Goal: Transaction & Acquisition: Book appointment/travel/reservation

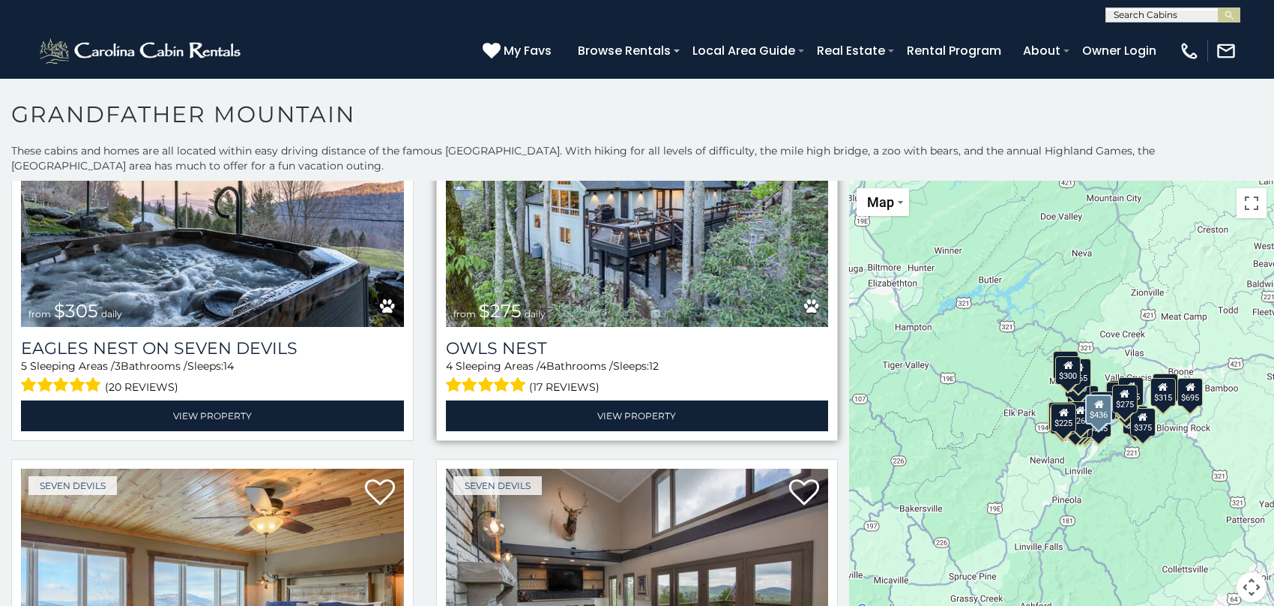
scroll to position [2474, 0]
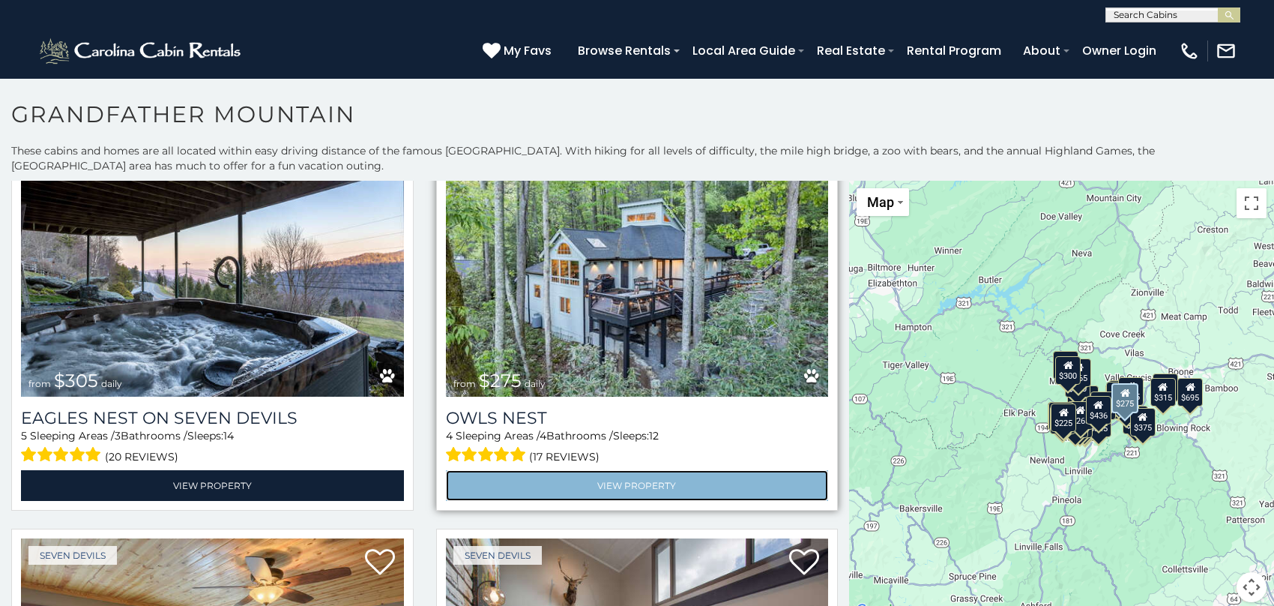
click at [629, 470] on link "View Property" at bounding box center [637, 485] width 383 height 31
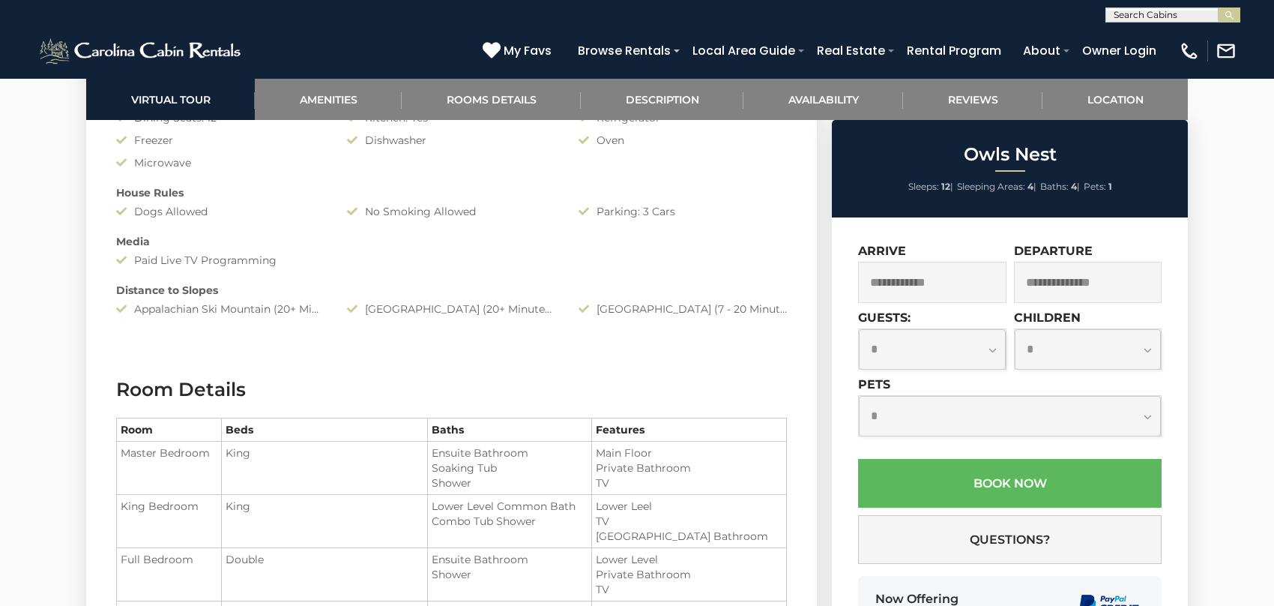
scroll to position [1274, 0]
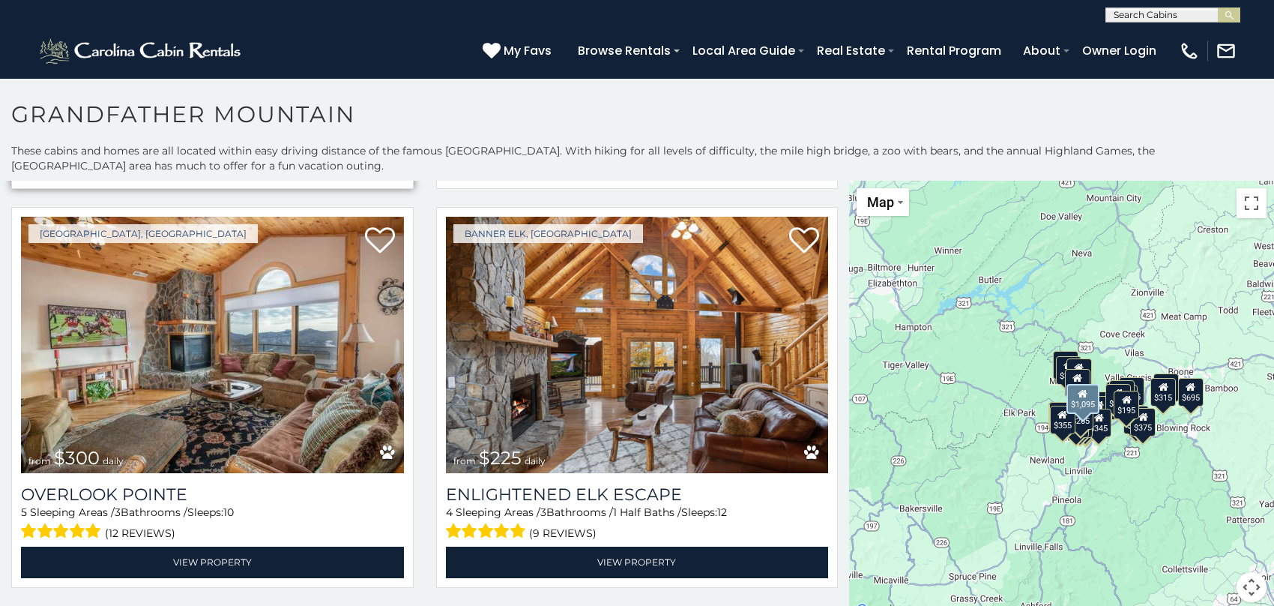
scroll to position [450, 0]
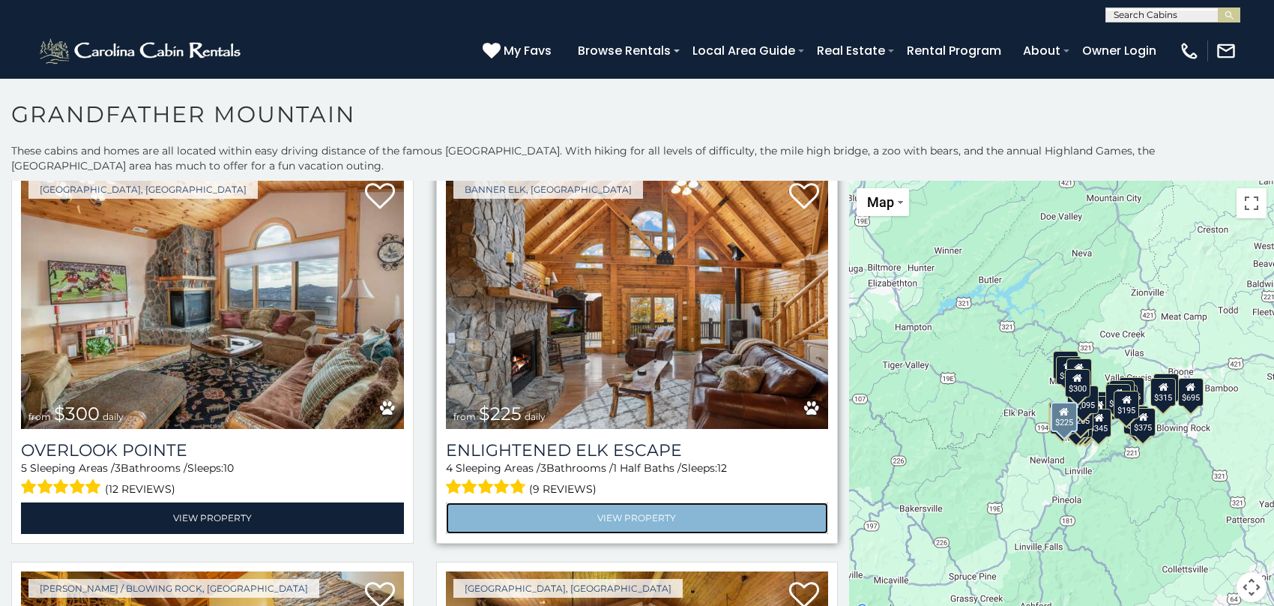
click at [631, 513] on link "View Property" at bounding box center [637, 517] width 383 height 31
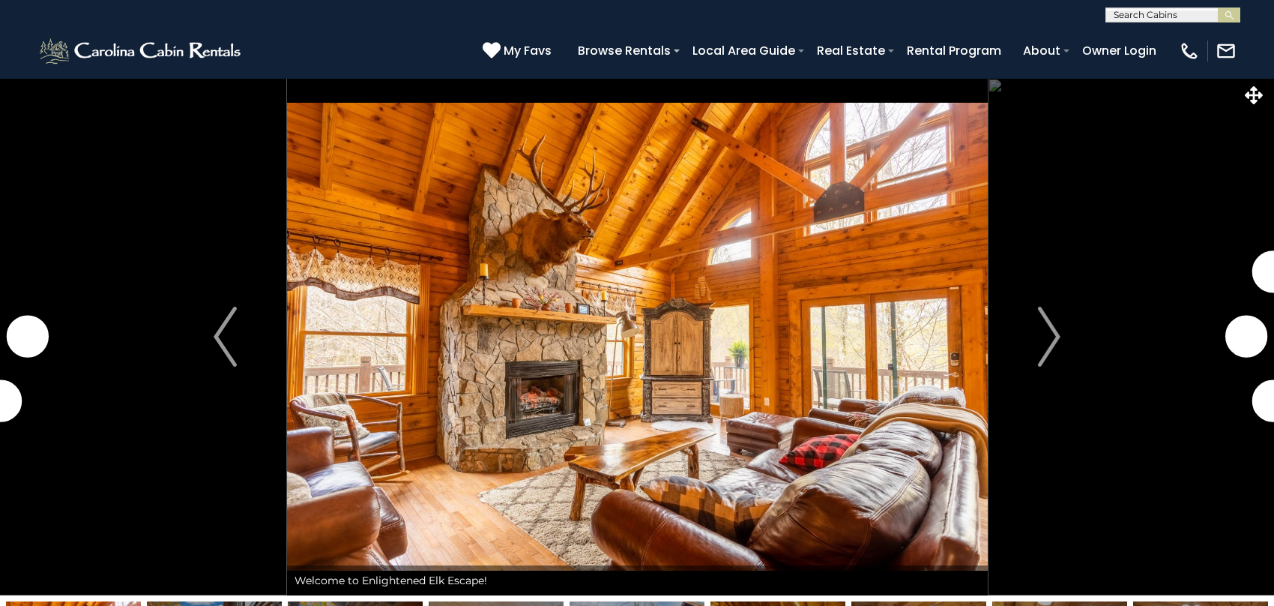
click at [1037, 334] on img "Next" at bounding box center [1048, 337] width 22 height 60
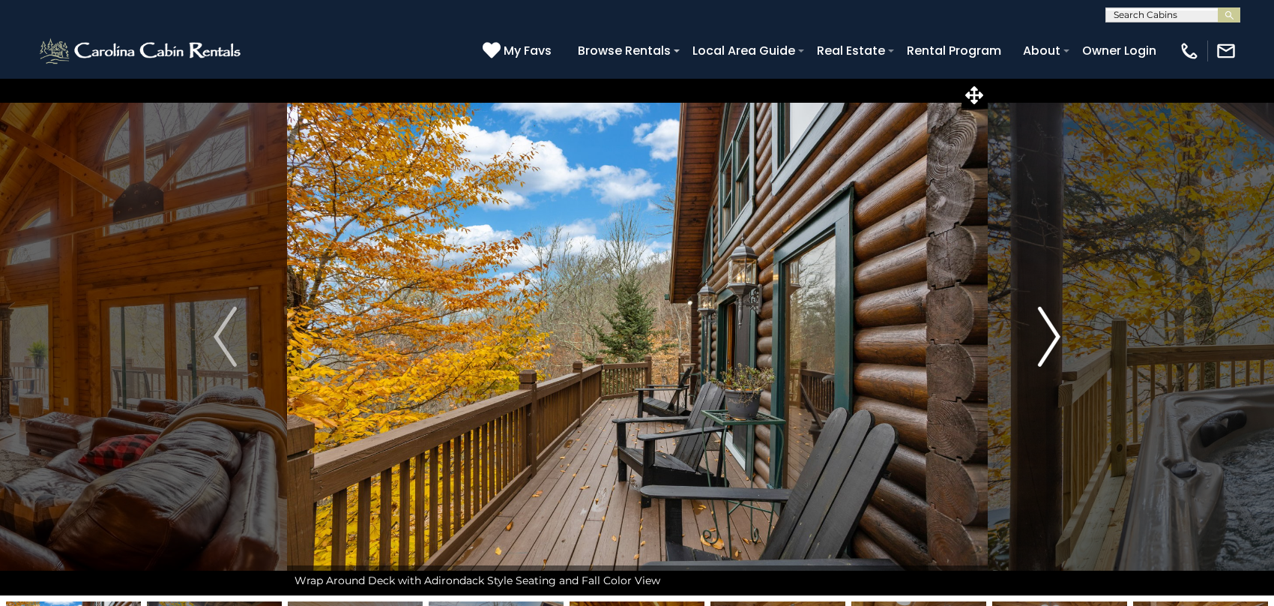
click at [1044, 340] on img "Next" at bounding box center [1048, 337] width 22 height 60
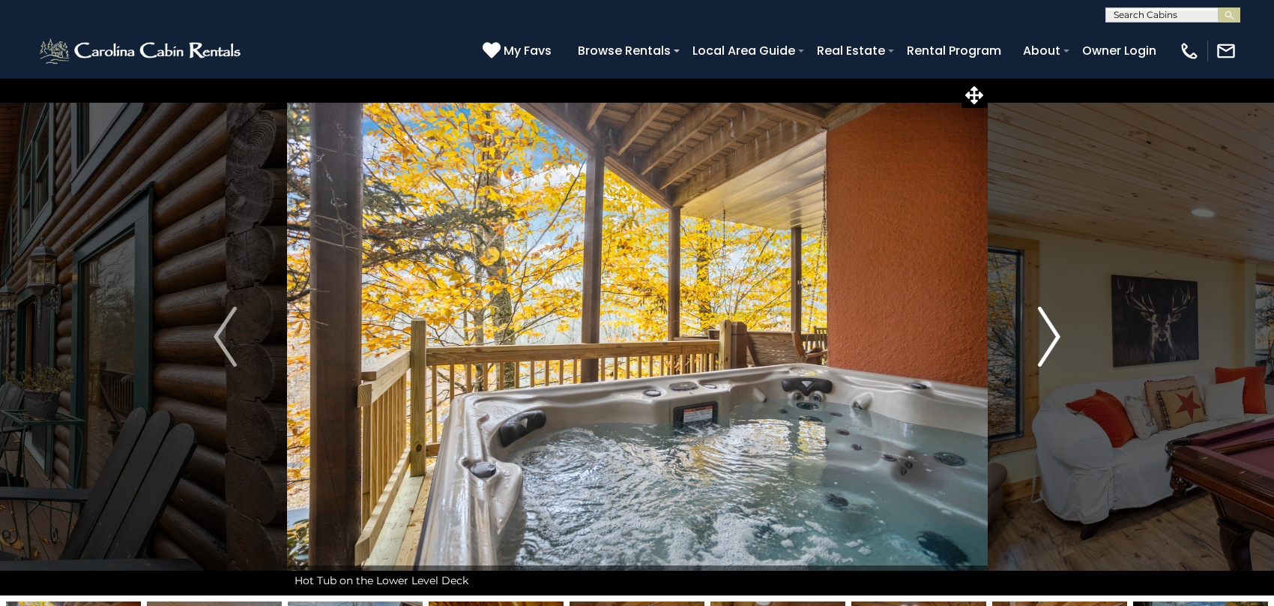
click at [1044, 340] on img "Next" at bounding box center [1048, 337] width 22 height 60
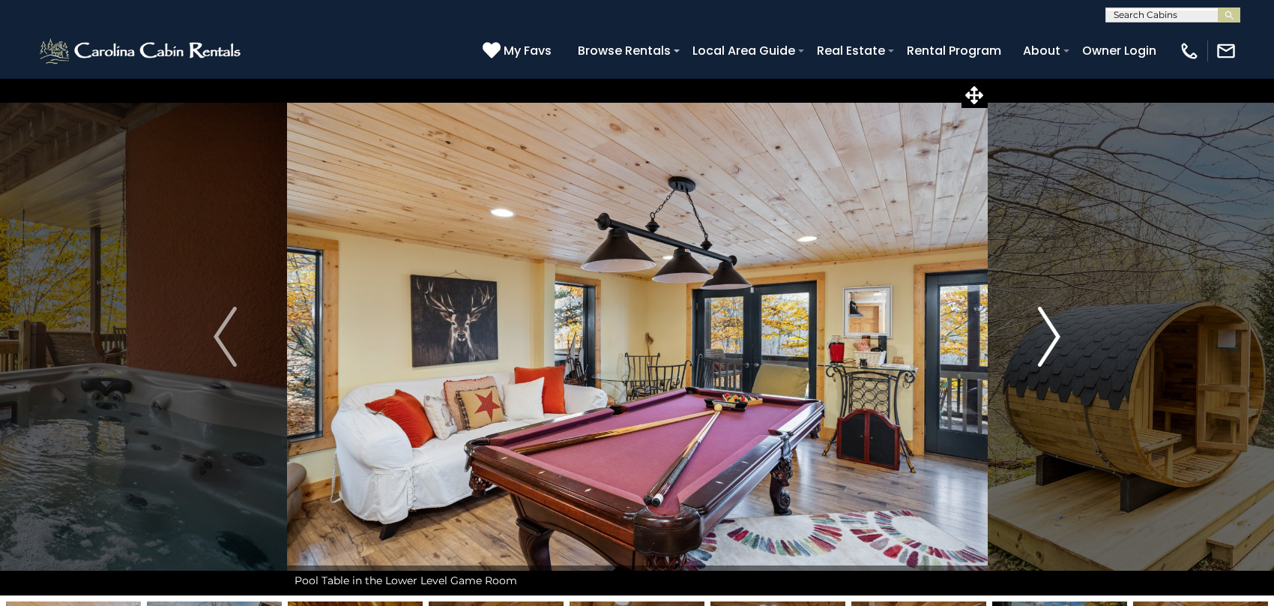
click at [1044, 340] on img "Next" at bounding box center [1048, 337] width 22 height 60
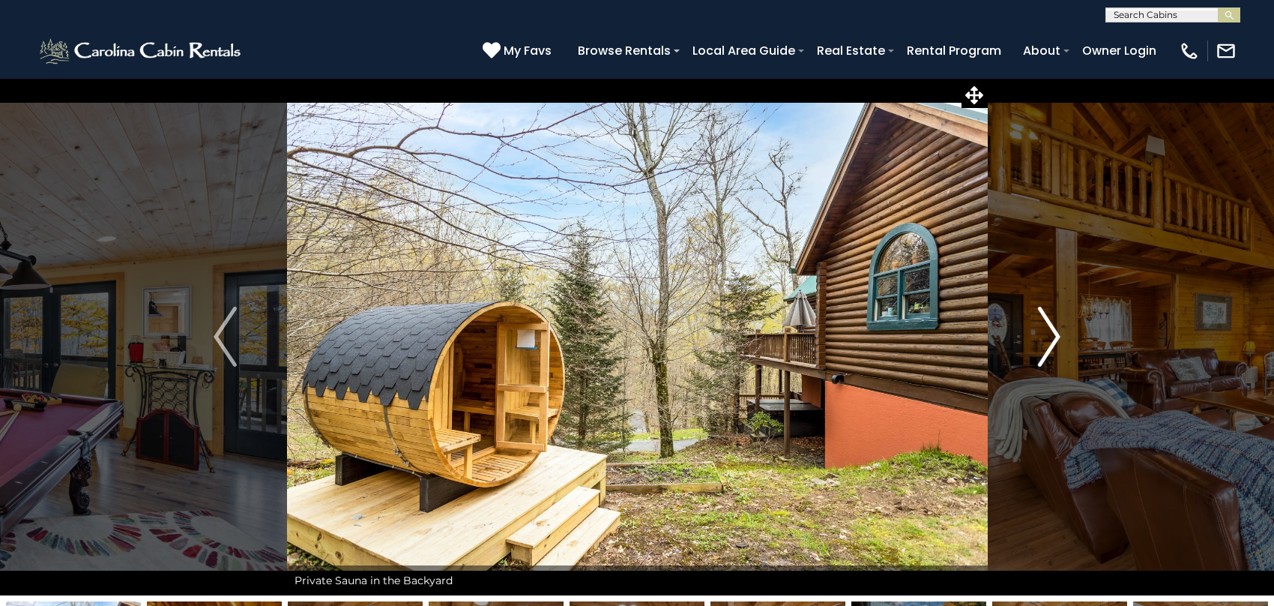
click at [1044, 340] on img "Next" at bounding box center [1048, 337] width 22 height 60
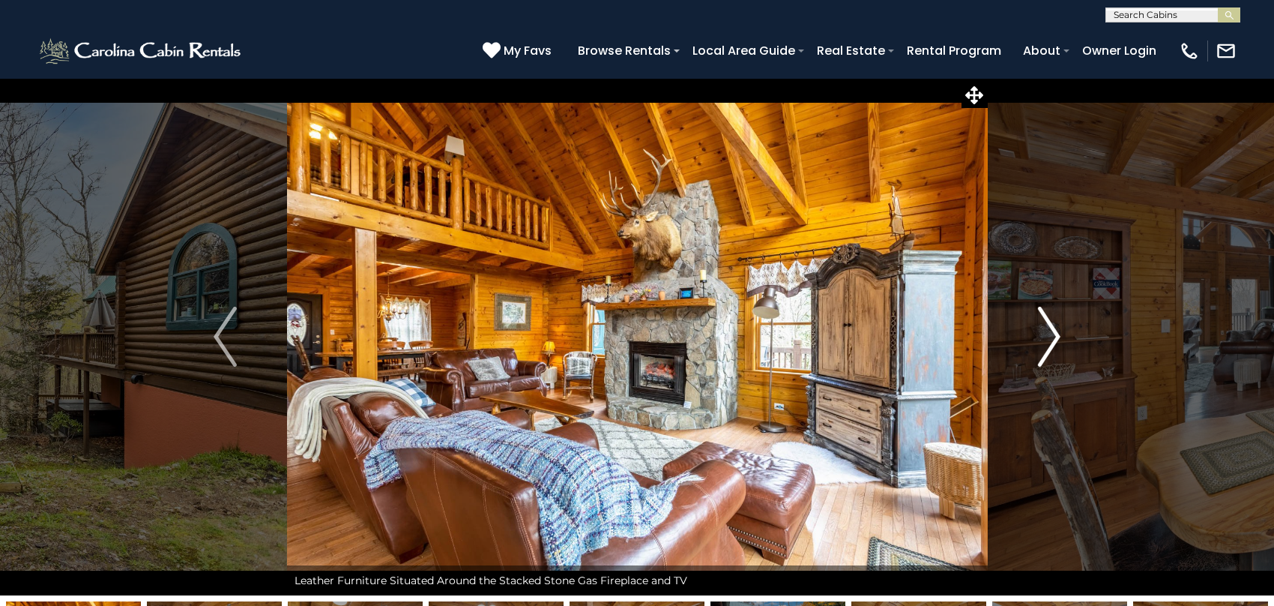
click at [1044, 339] on img "Next" at bounding box center [1048, 337] width 22 height 60
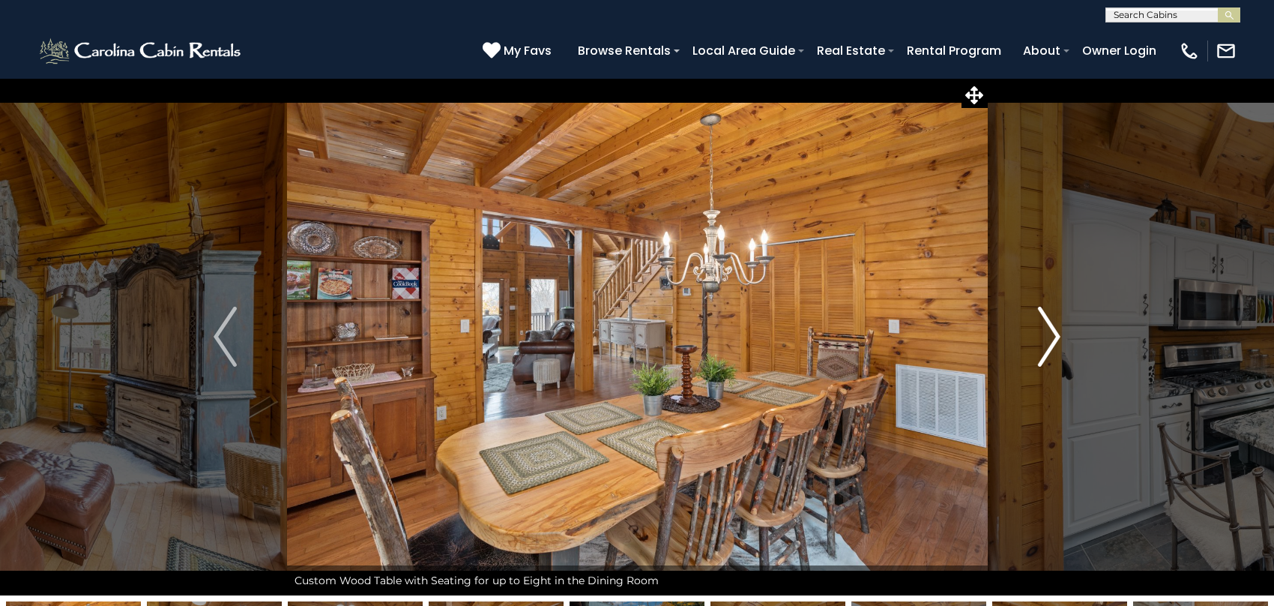
click at [1044, 339] on img "Next" at bounding box center [1048, 337] width 22 height 60
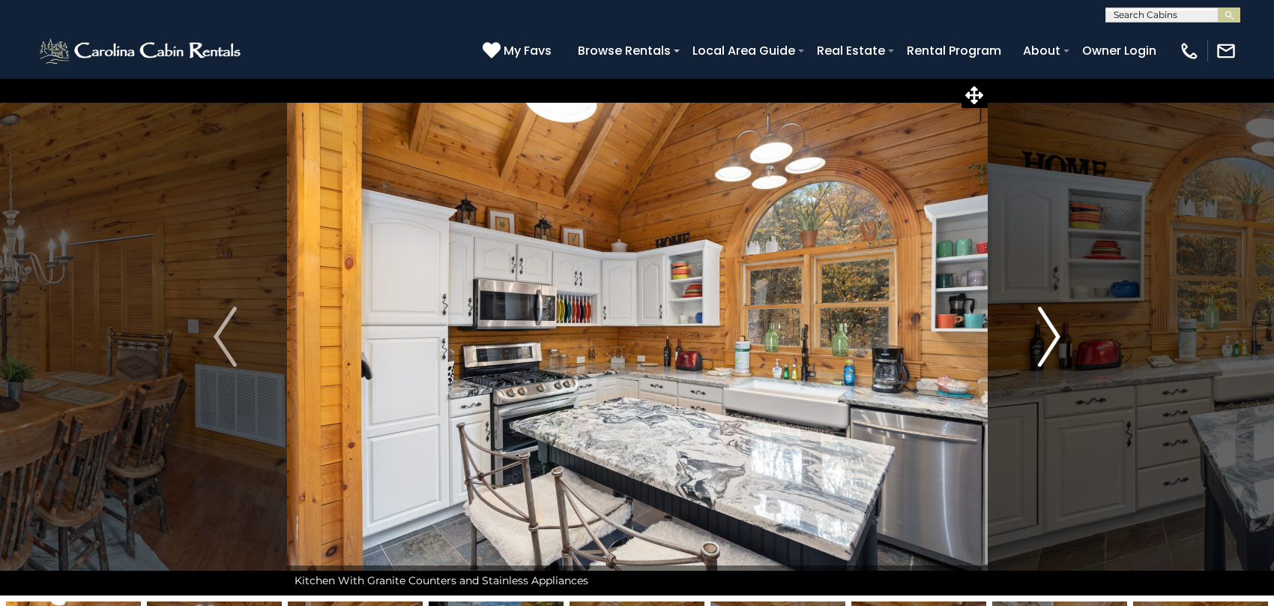
click at [1044, 339] on img "Next" at bounding box center [1048, 337] width 22 height 60
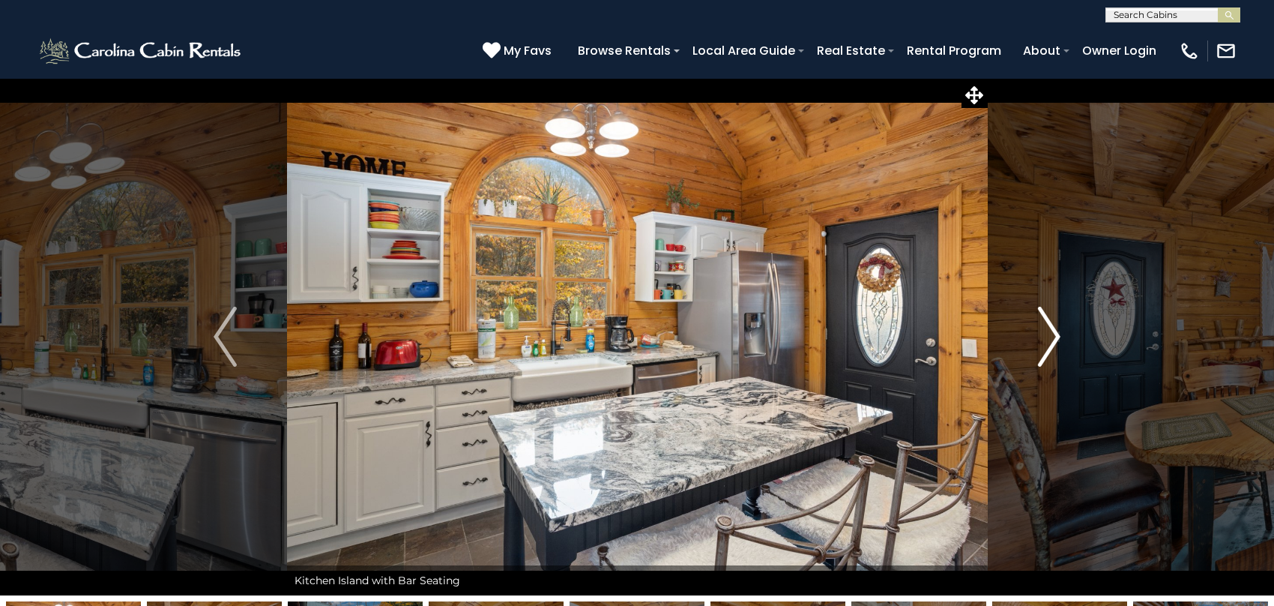
click at [1044, 339] on img "Next" at bounding box center [1048, 337] width 22 height 60
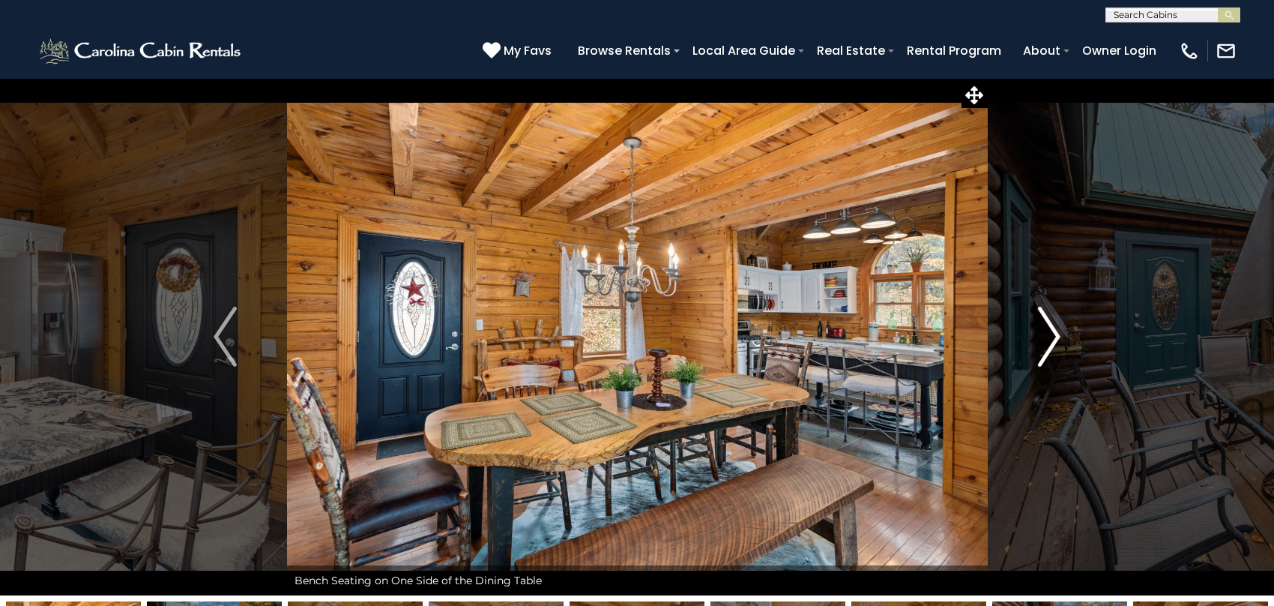
click at [1044, 339] on img "Next" at bounding box center [1048, 337] width 22 height 60
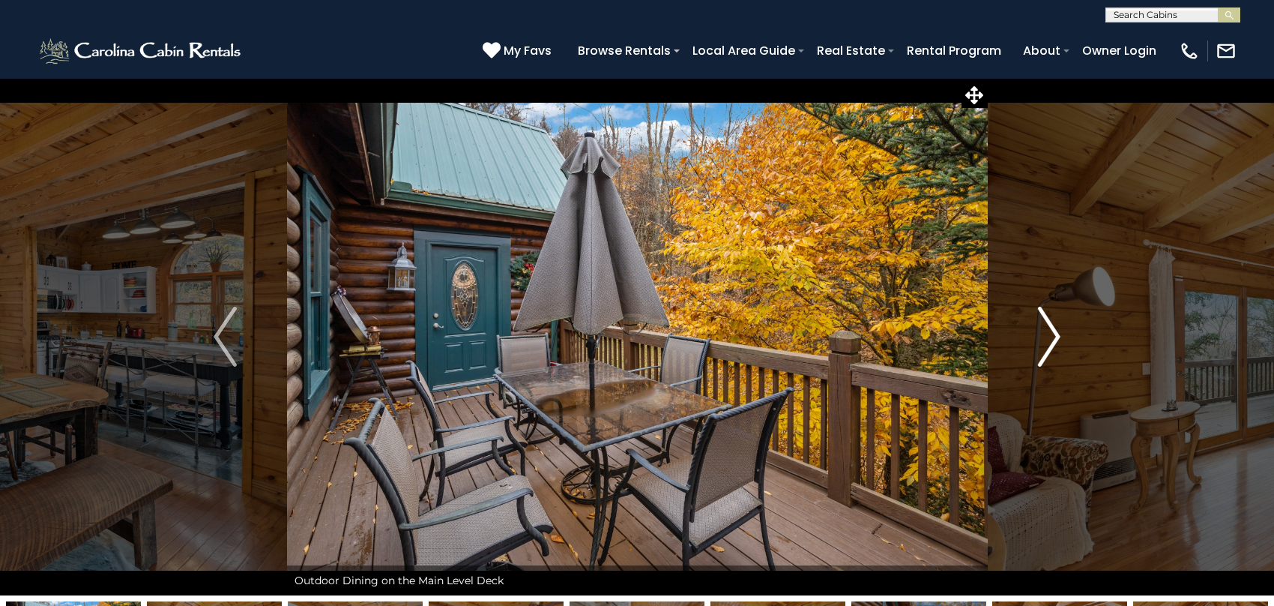
click at [1044, 339] on img "Next" at bounding box center [1048, 337] width 22 height 60
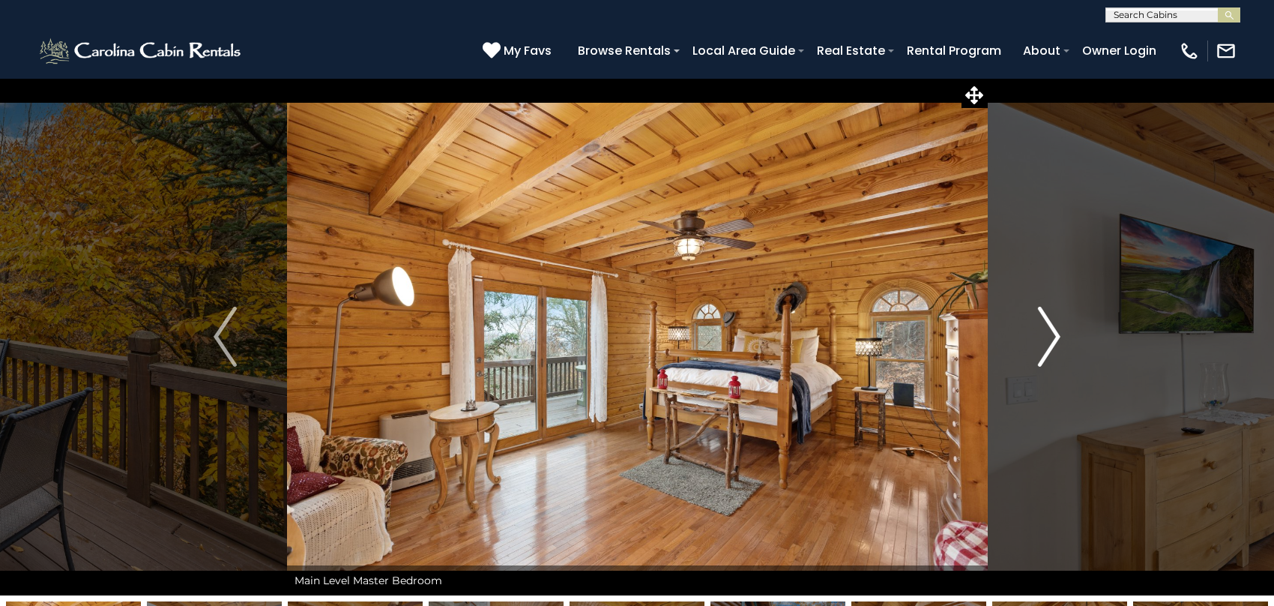
click at [1044, 339] on img "Next" at bounding box center [1048, 337] width 22 height 60
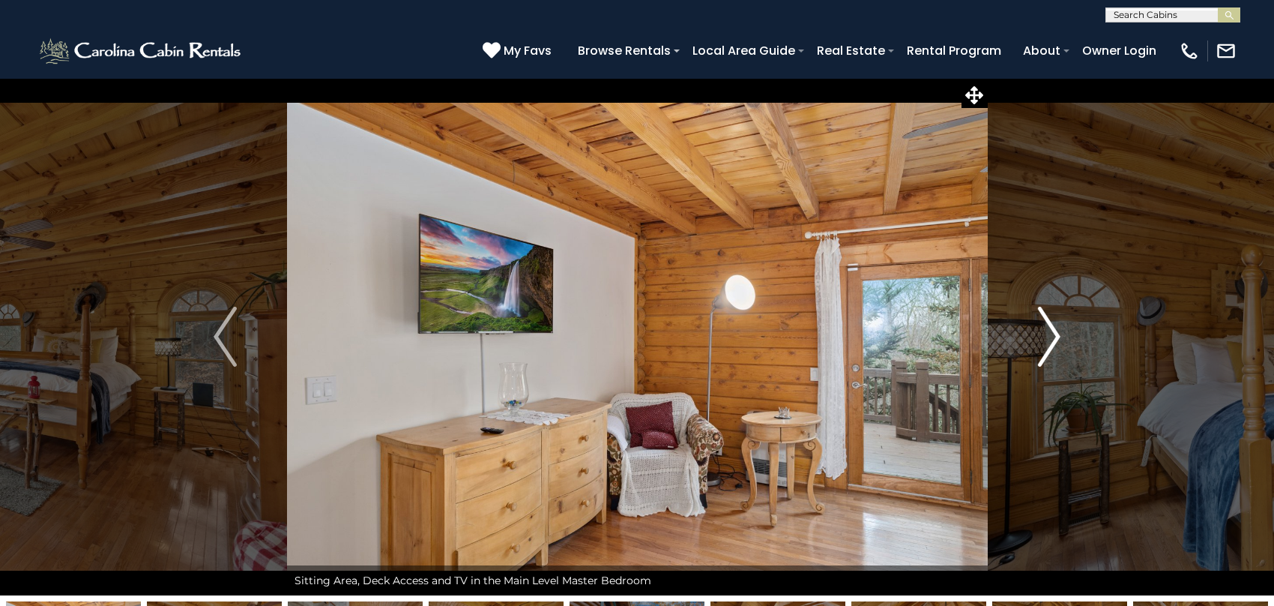
click at [1044, 339] on img "Next" at bounding box center [1048, 337] width 22 height 60
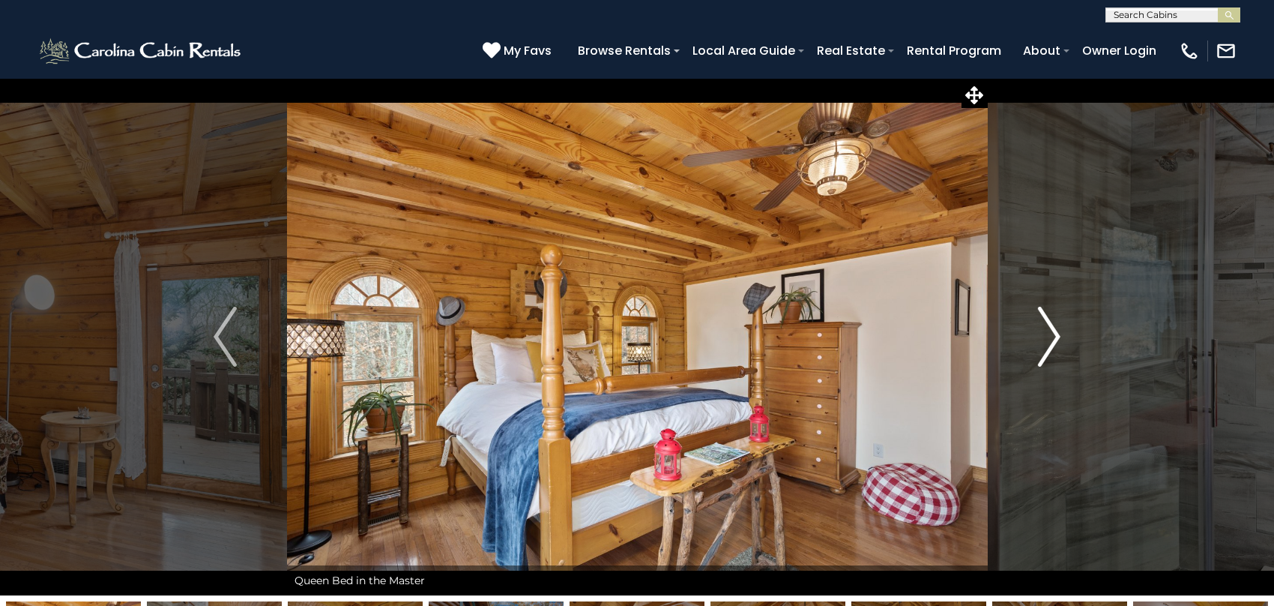
click at [1044, 339] on img "Next" at bounding box center [1048, 337] width 22 height 60
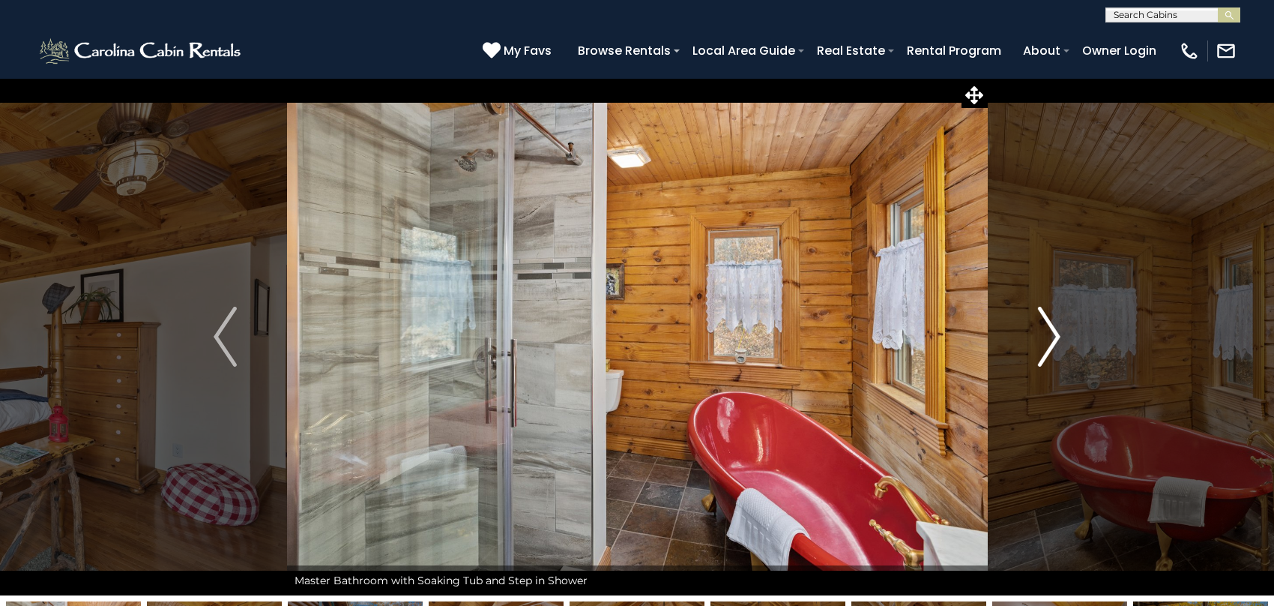
click at [1044, 339] on img "Next" at bounding box center [1048, 337] width 22 height 60
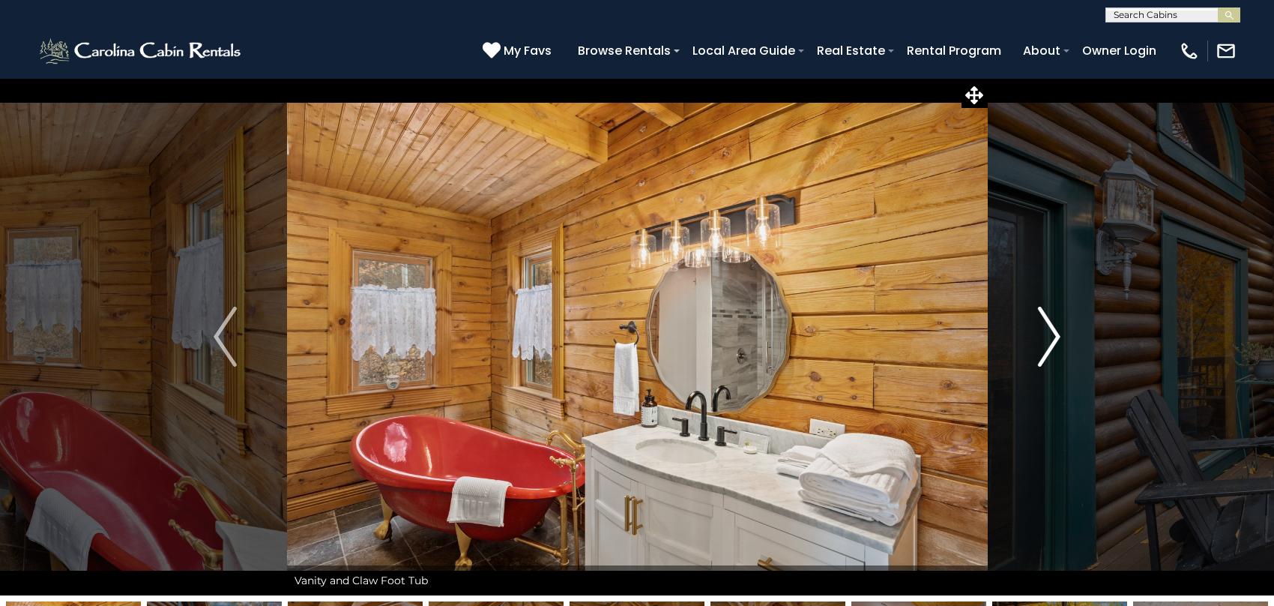
click at [1044, 339] on img "Next" at bounding box center [1048, 337] width 22 height 60
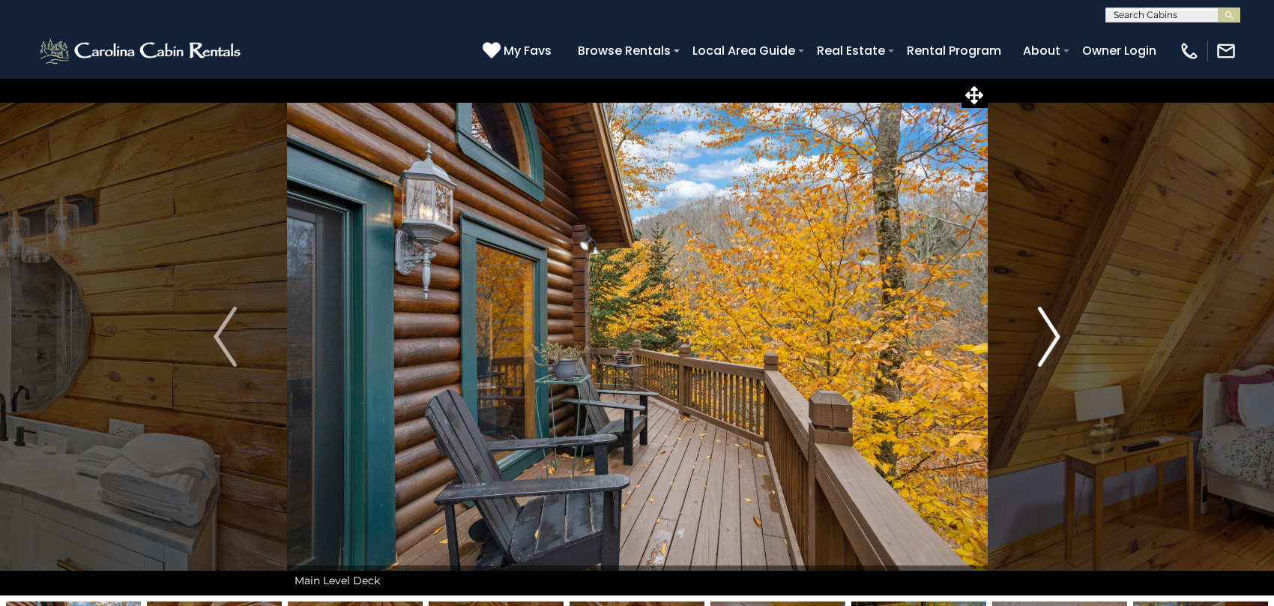
click at [1044, 339] on img "Next" at bounding box center [1048, 337] width 22 height 60
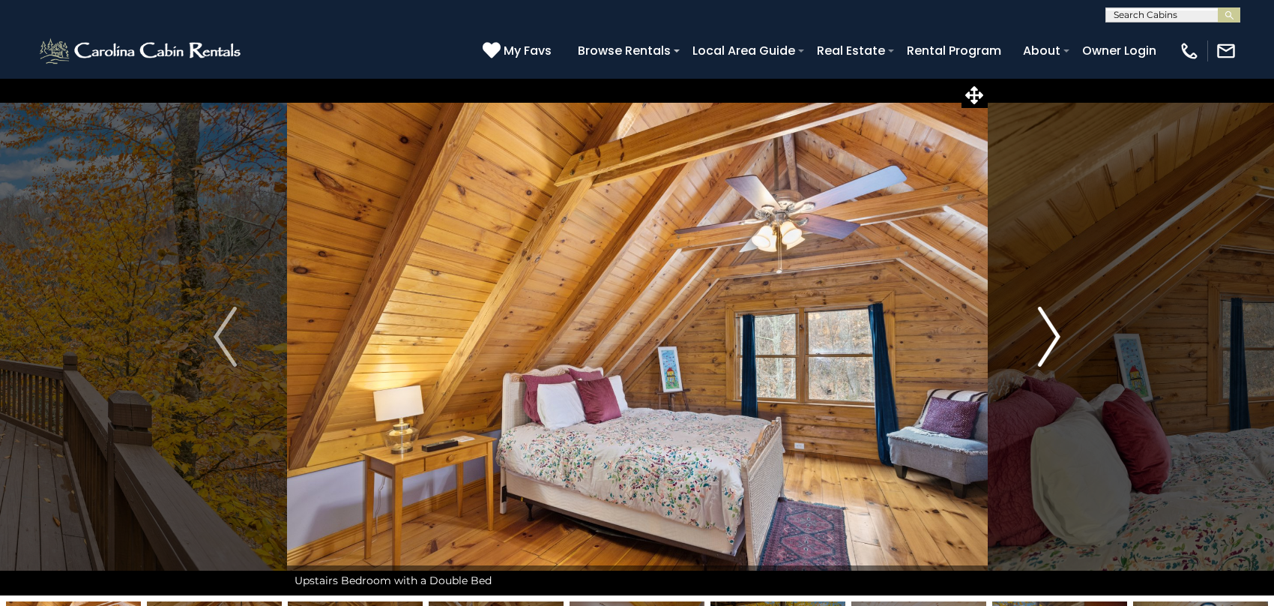
click at [1044, 339] on img "Next" at bounding box center [1048, 337] width 22 height 60
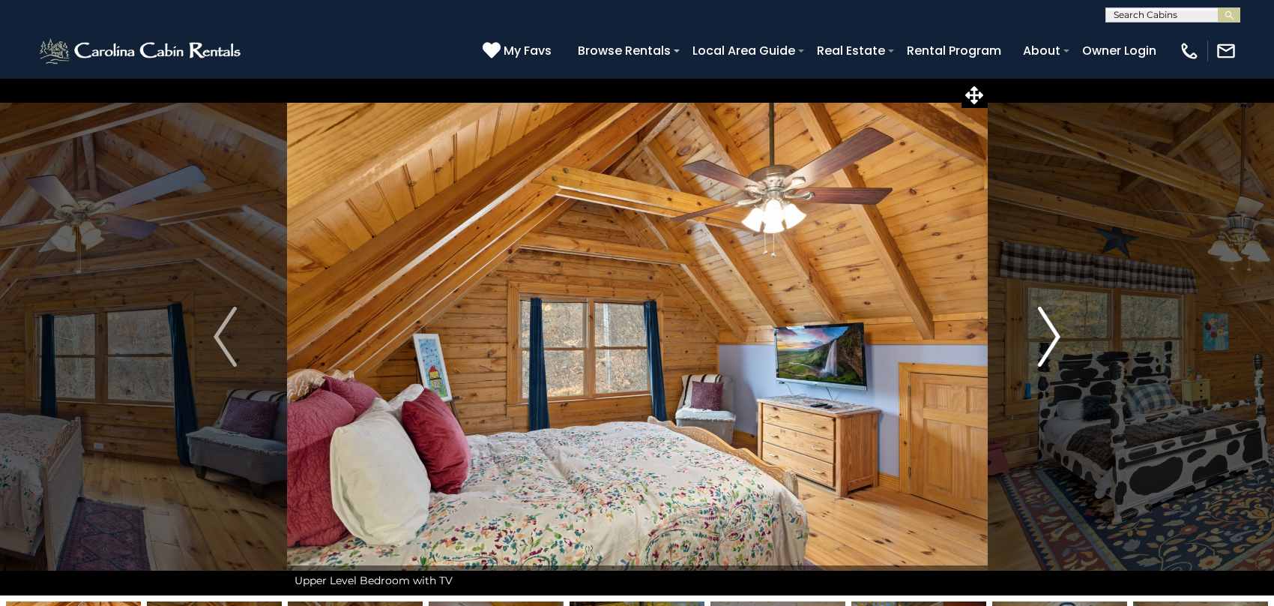
click at [1044, 339] on img "Next" at bounding box center [1048, 337] width 22 height 60
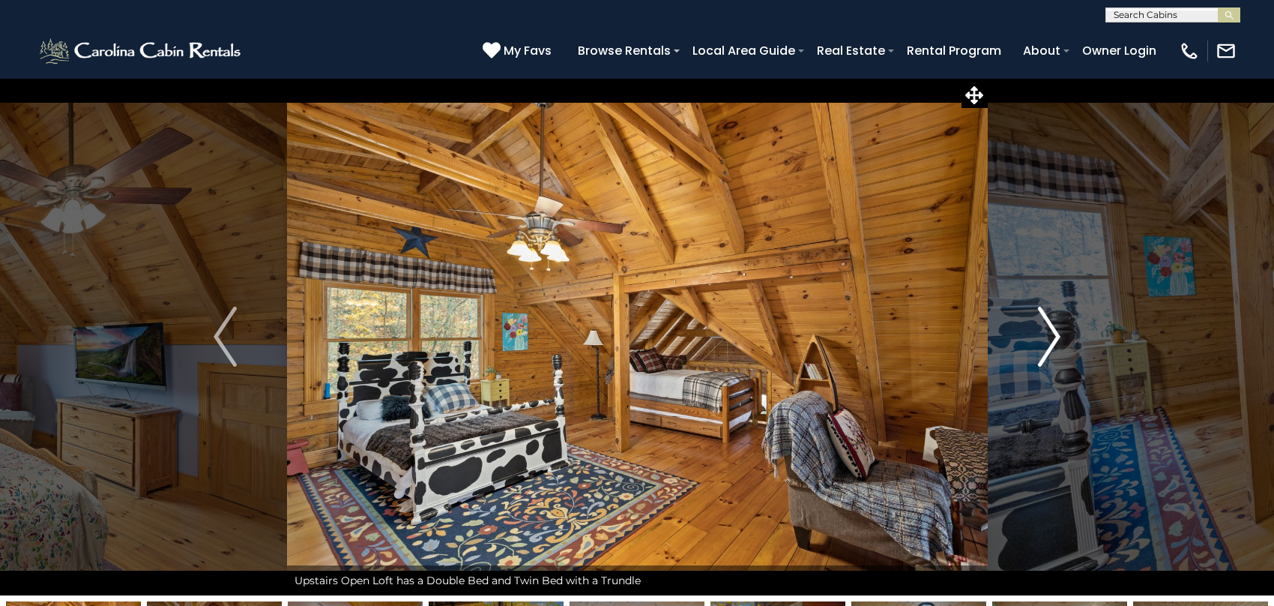
click at [1044, 339] on img "Next" at bounding box center [1048, 337] width 22 height 60
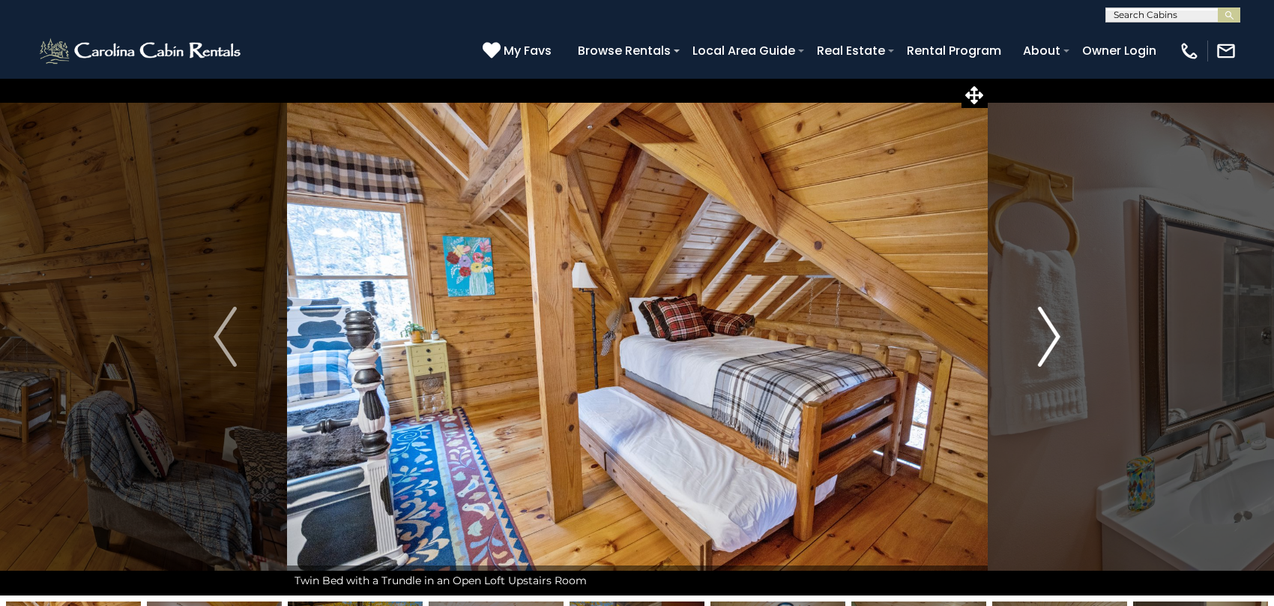
click at [1044, 339] on img "Next" at bounding box center [1048, 337] width 22 height 60
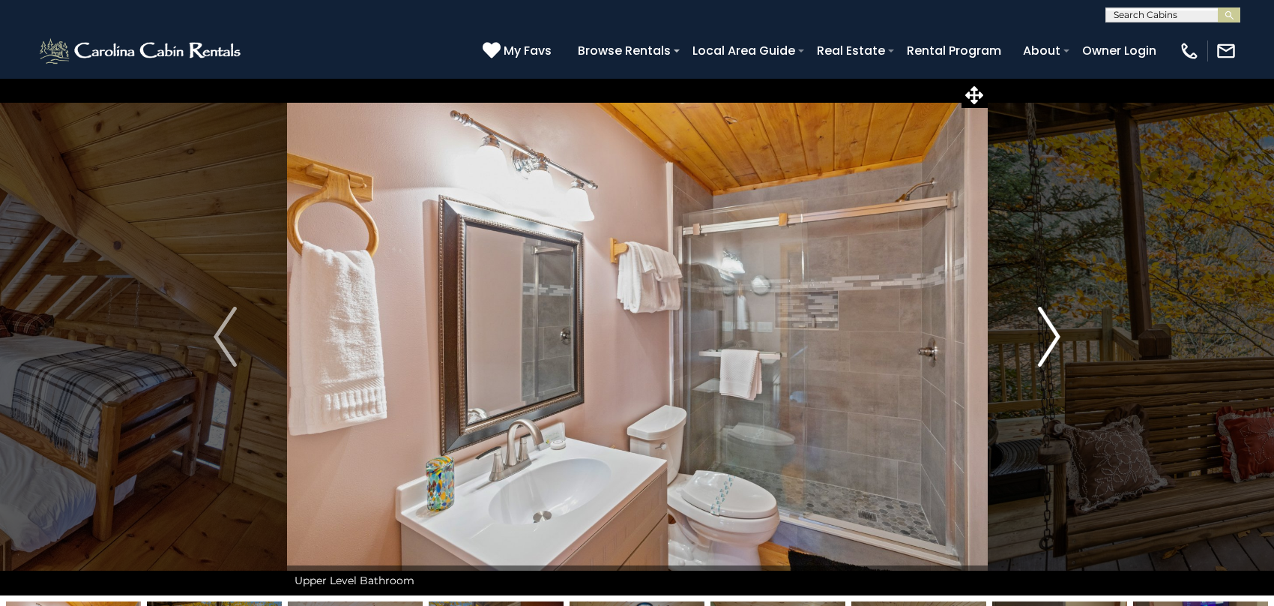
click at [1044, 339] on img "Next" at bounding box center [1048, 337] width 22 height 60
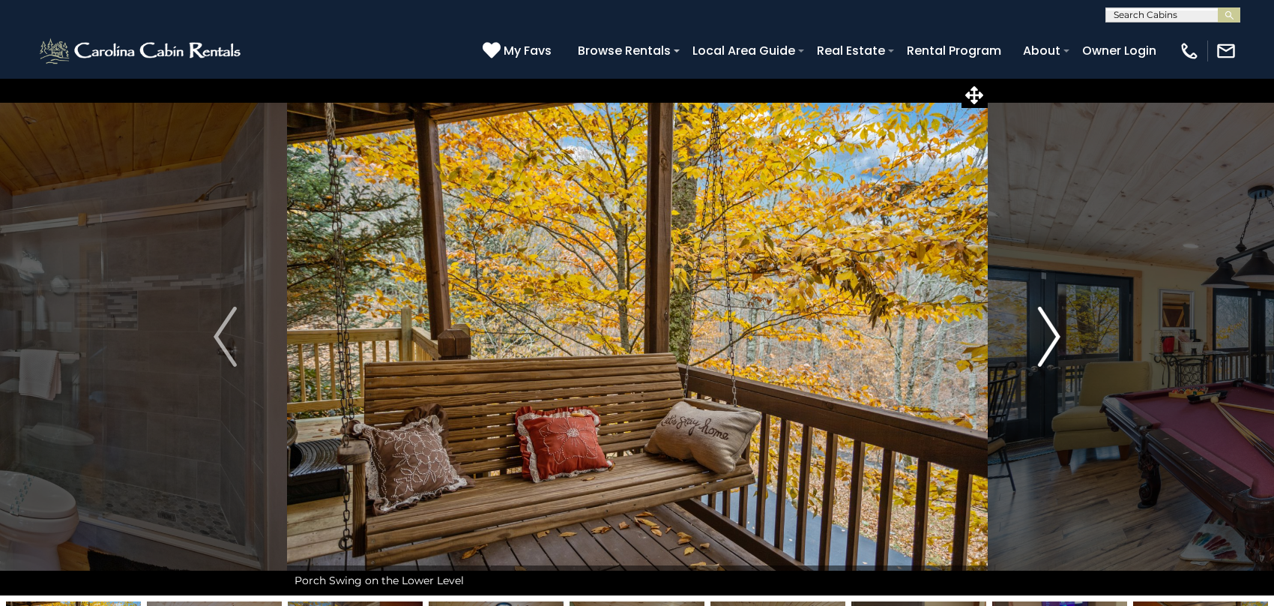
click at [1044, 339] on img "Next" at bounding box center [1048, 337] width 22 height 60
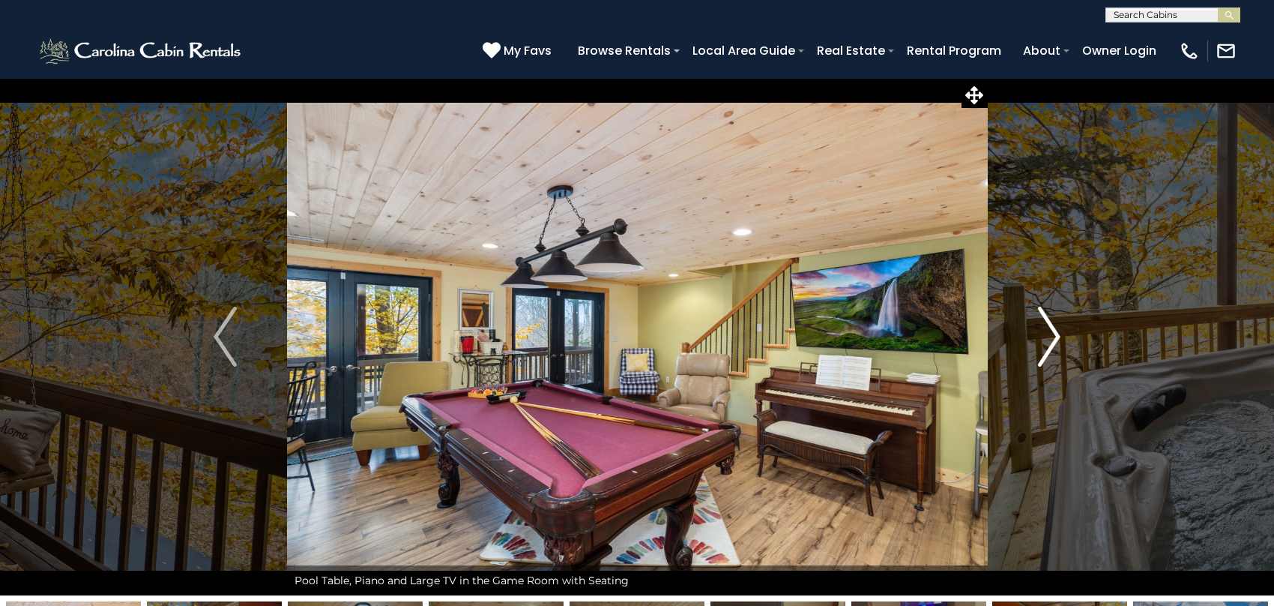
click at [1044, 339] on img "Next" at bounding box center [1048, 337] width 22 height 60
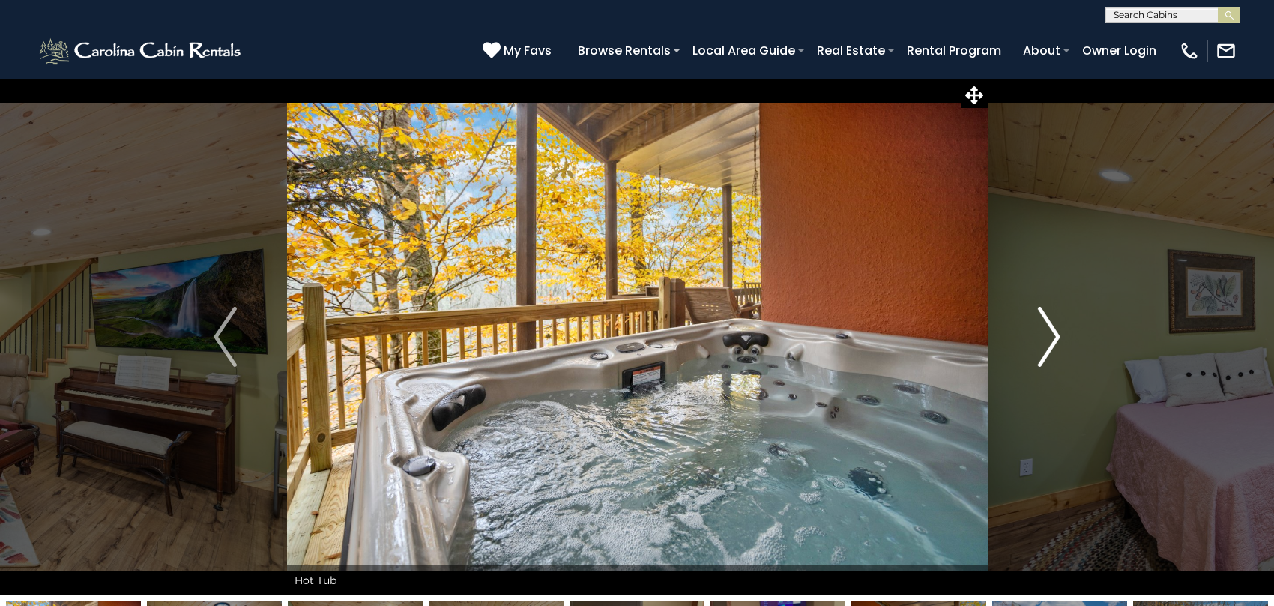
click at [1044, 339] on img "Next" at bounding box center [1048, 337] width 22 height 60
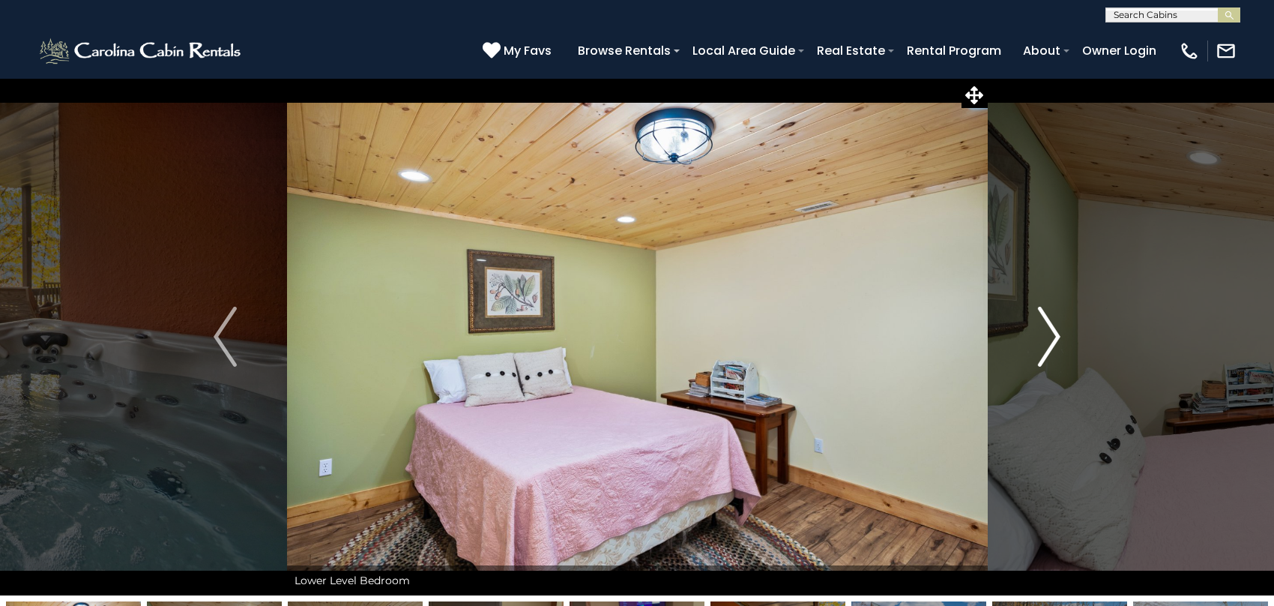
click at [1044, 339] on img "Next" at bounding box center [1048, 337] width 22 height 60
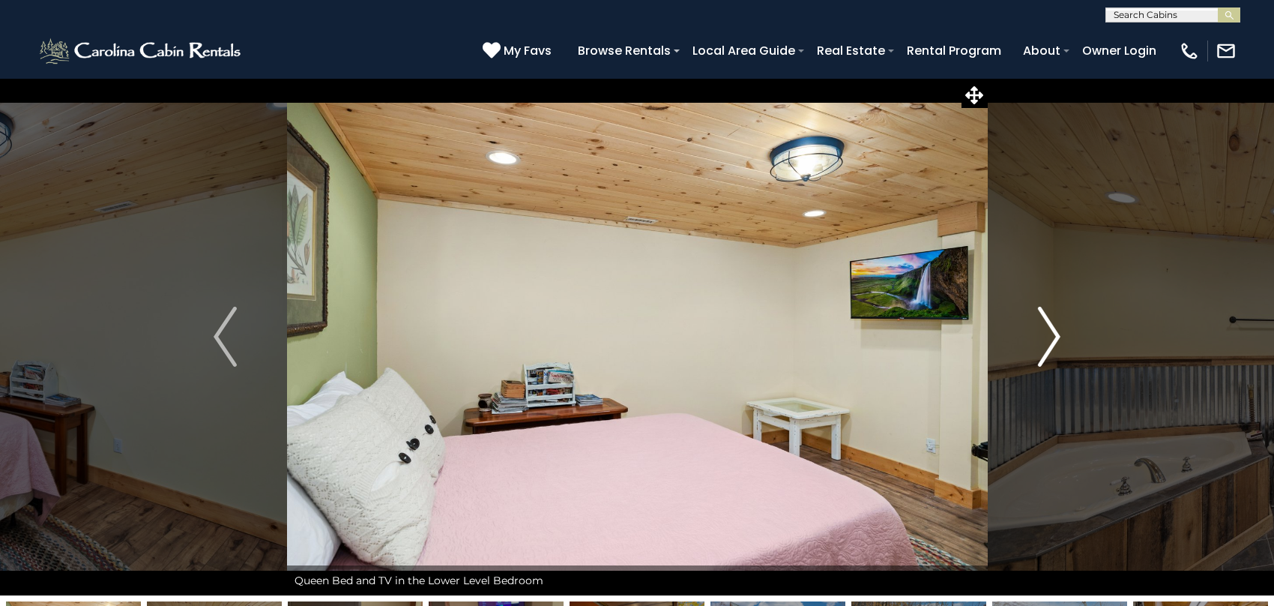
click at [1044, 339] on img "Next" at bounding box center [1048, 337] width 22 height 60
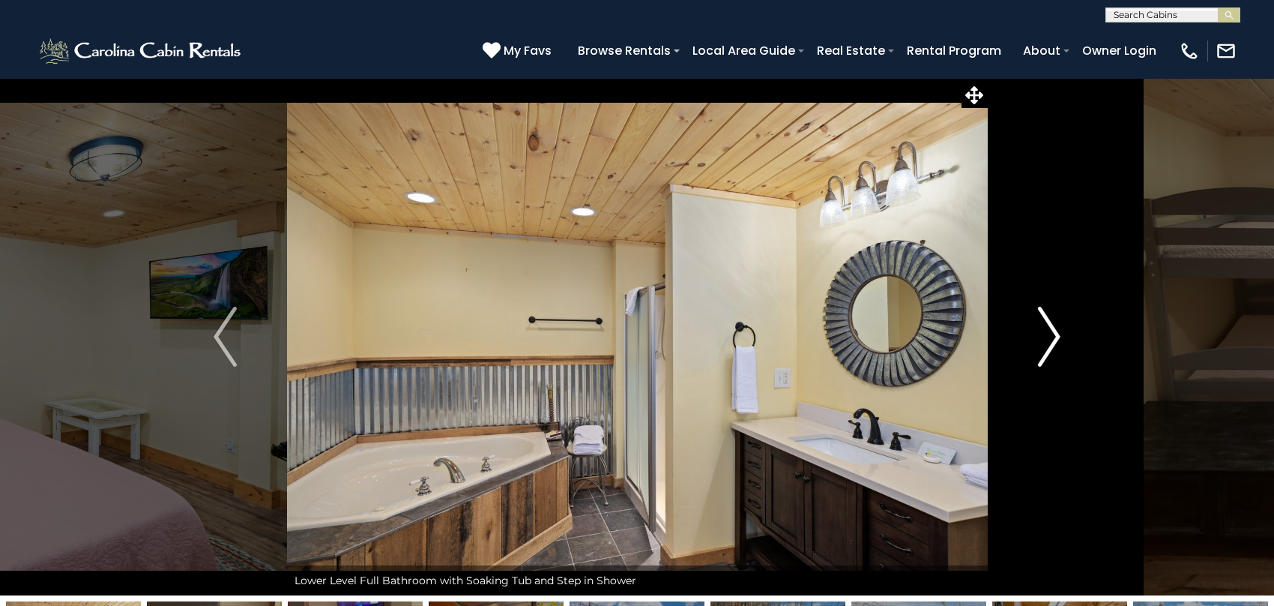
click at [1044, 339] on img "Next" at bounding box center [1048, 337] width 22 height 60
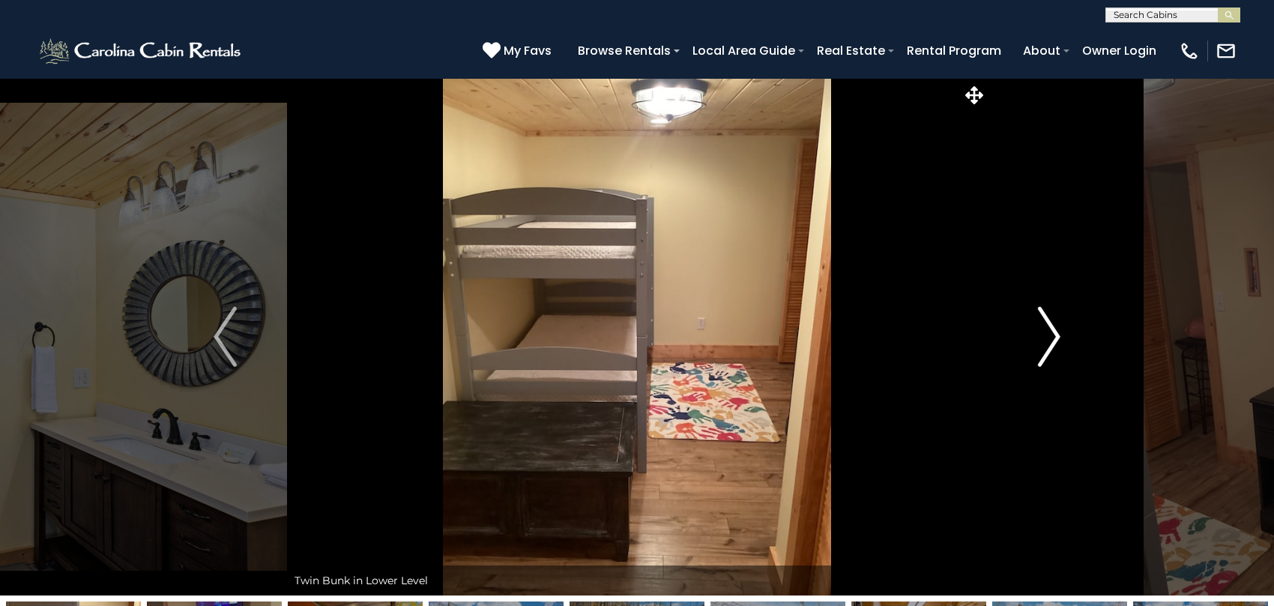
click at [1044, 339] on img "Next" at bounding box center [1048, 337] width 22 height 60
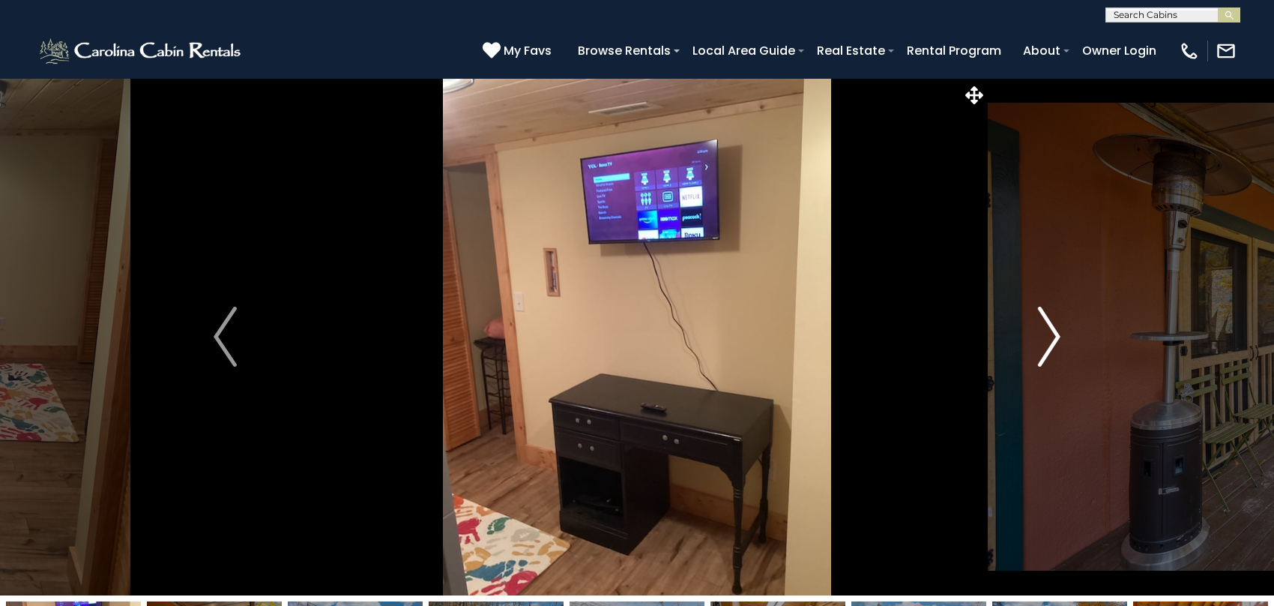
click at [1044, 339] on img "Next" at bounding box center [1048, 337] width 22 height 60
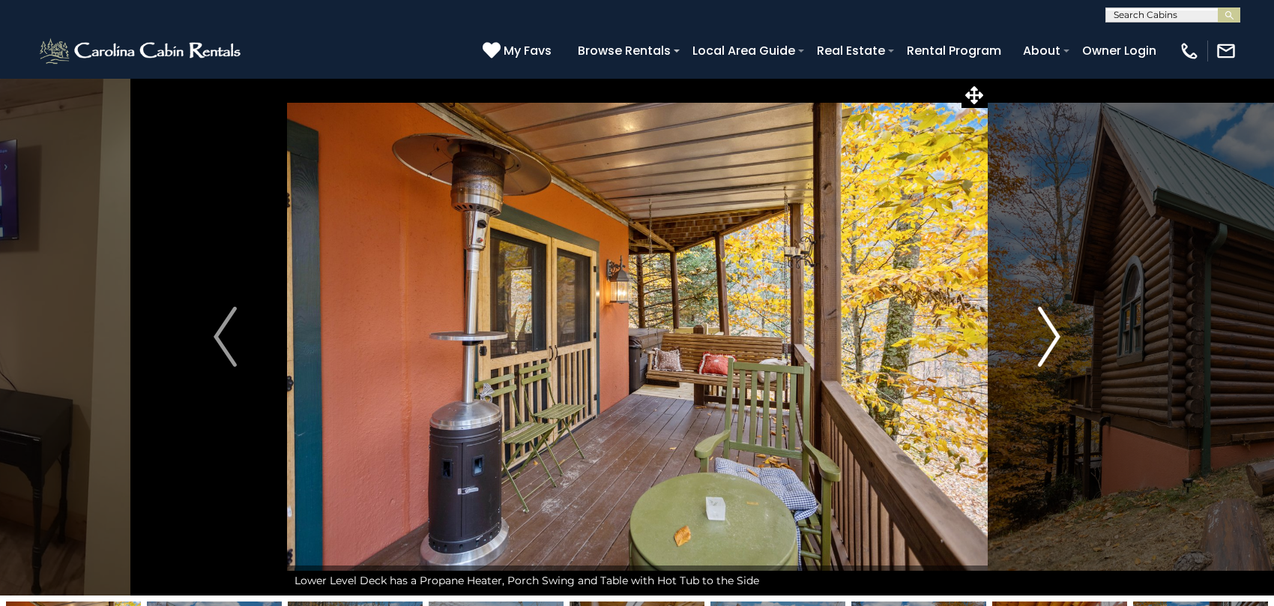
click at [1044, 339] on img "Next" at bounding box center [1048, 337] width 22 height 60
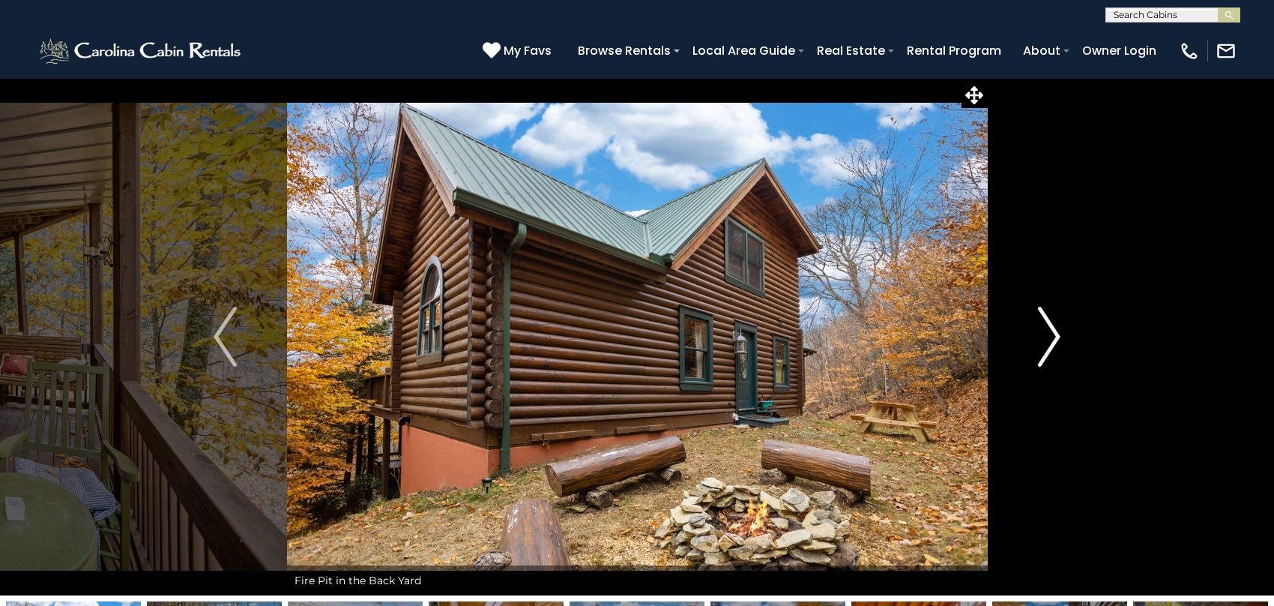
click at [1044, 339] on img "Next" at bounding box center [1048, 337] width 22 height 60
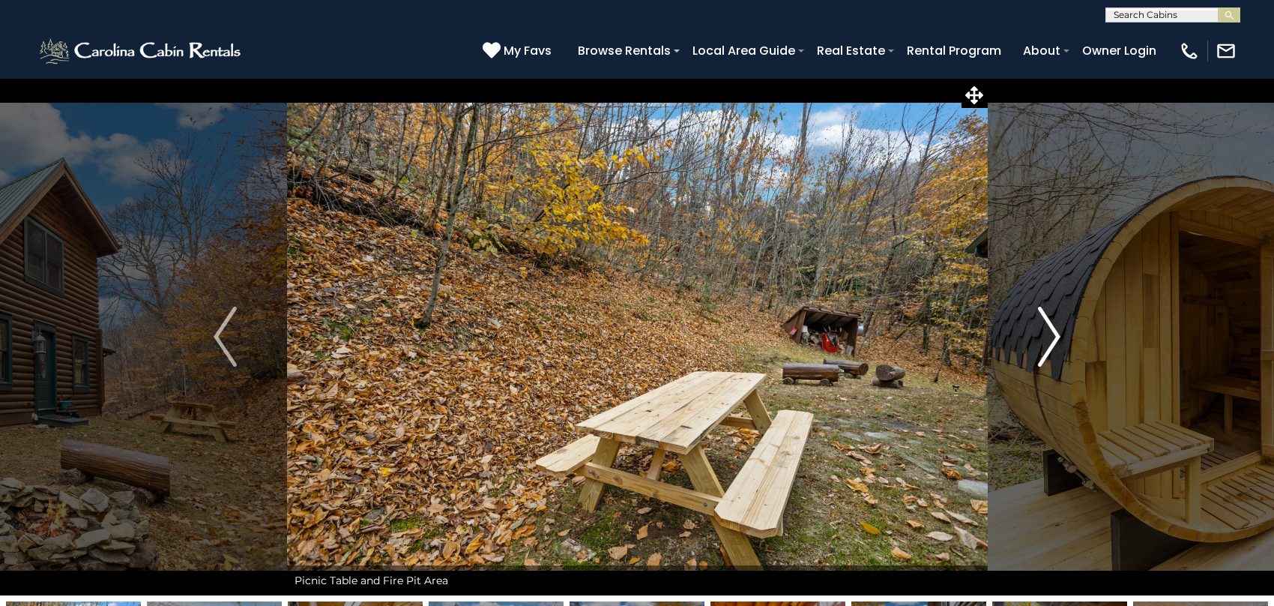
click at [1044, 339] on img "Next" at bounding box center [1048, 337] width 22 height 60
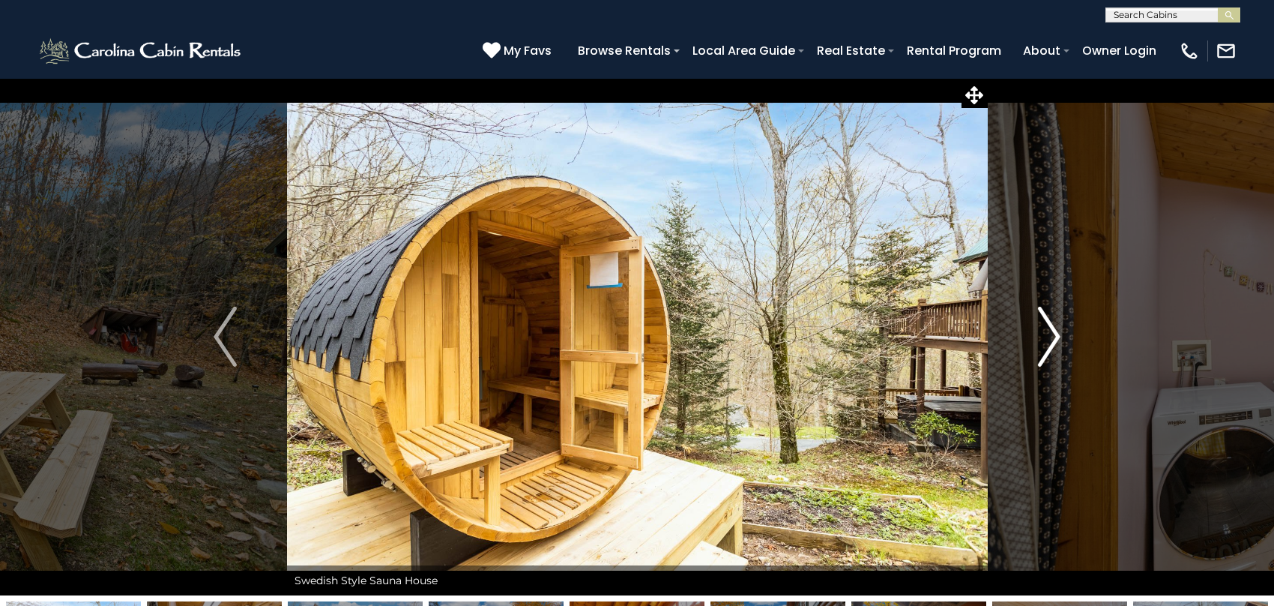
click at [1044, 339] on img "Next" at bounding box center [1048, 337] width 22 height 60
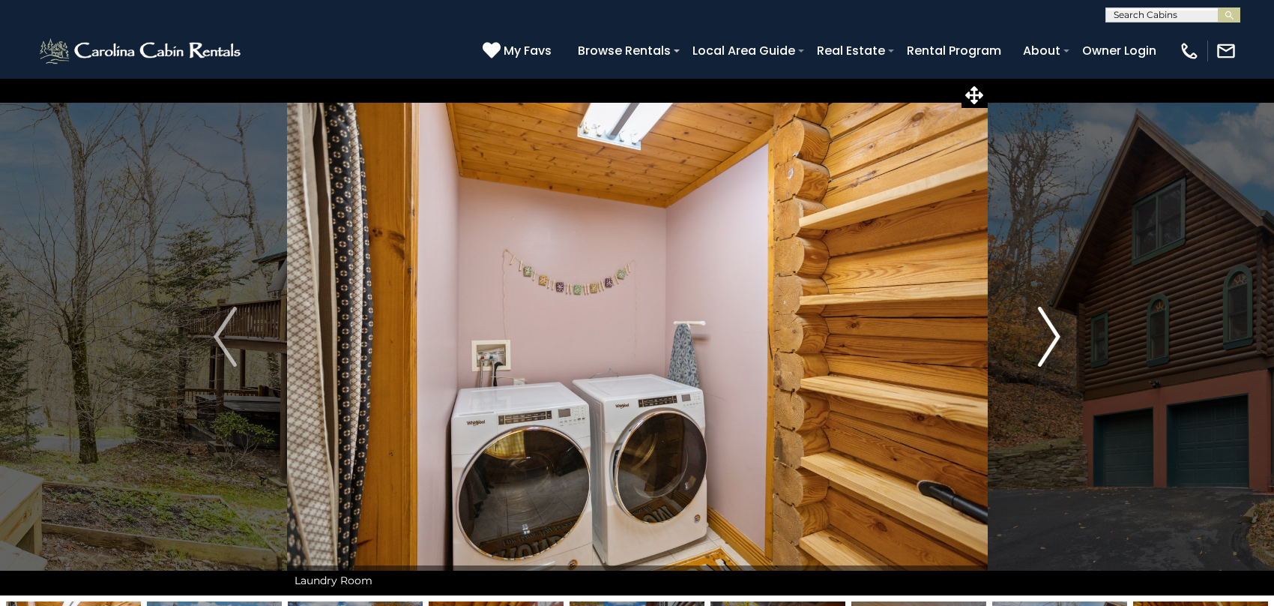
click at [1044, 339] on img "Next" at bounding box center [1048, 337] width 22 height 60
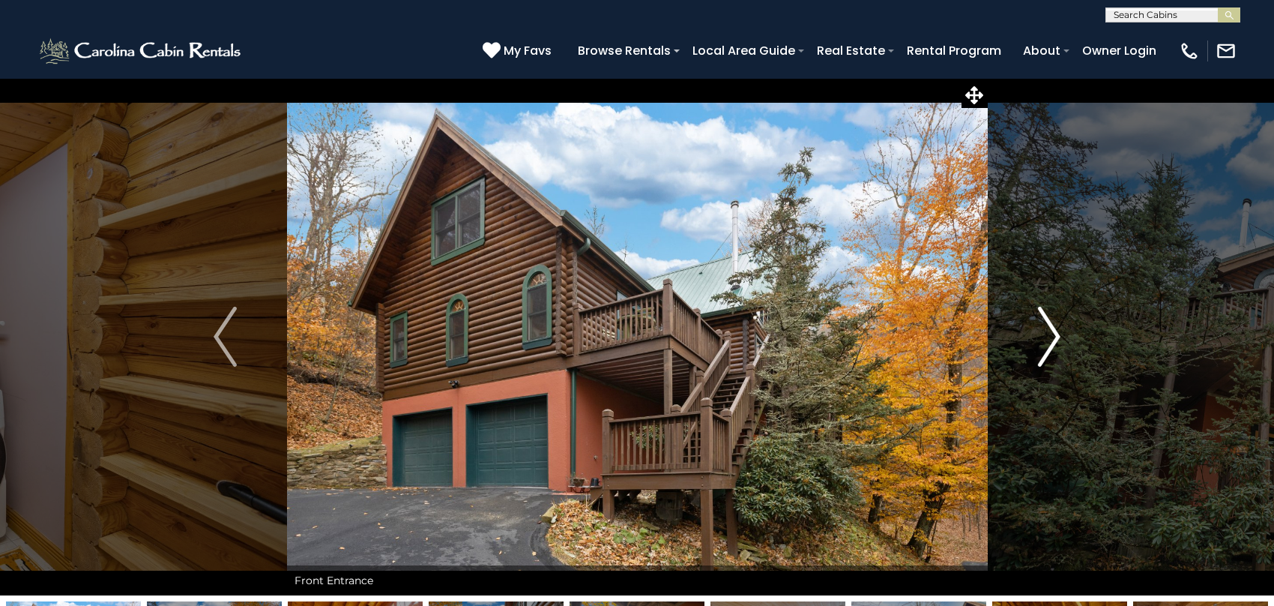
click at [1044, 339] on img "Next" at bounding box center [1048, 337] width 22 height 60
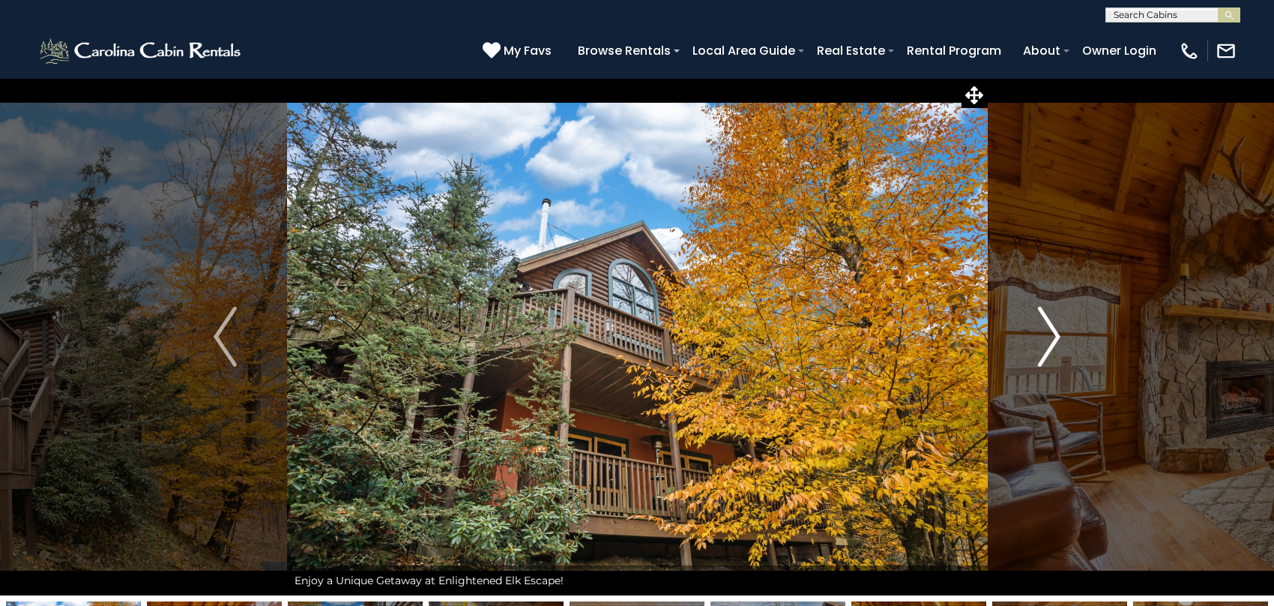
click at [1044, 339] on img "Next" at bounding box center [1048, 337] width 22 height 60
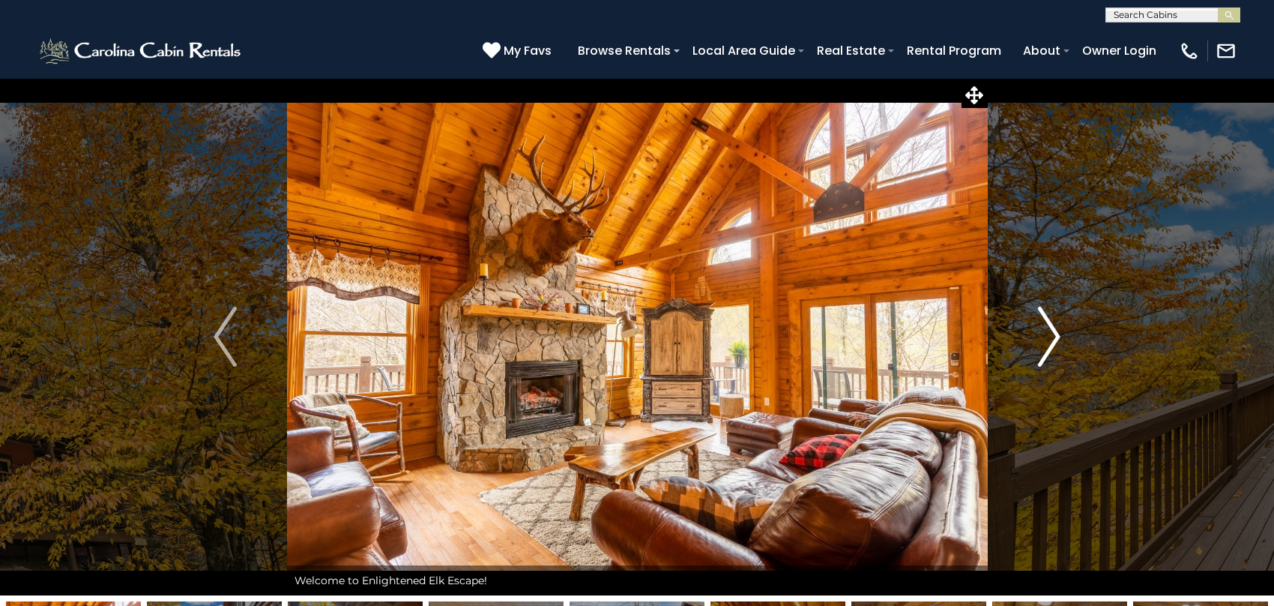
click at [1044, 339] on img "Next" at bounding box center [1048, 337] width 22 height 60
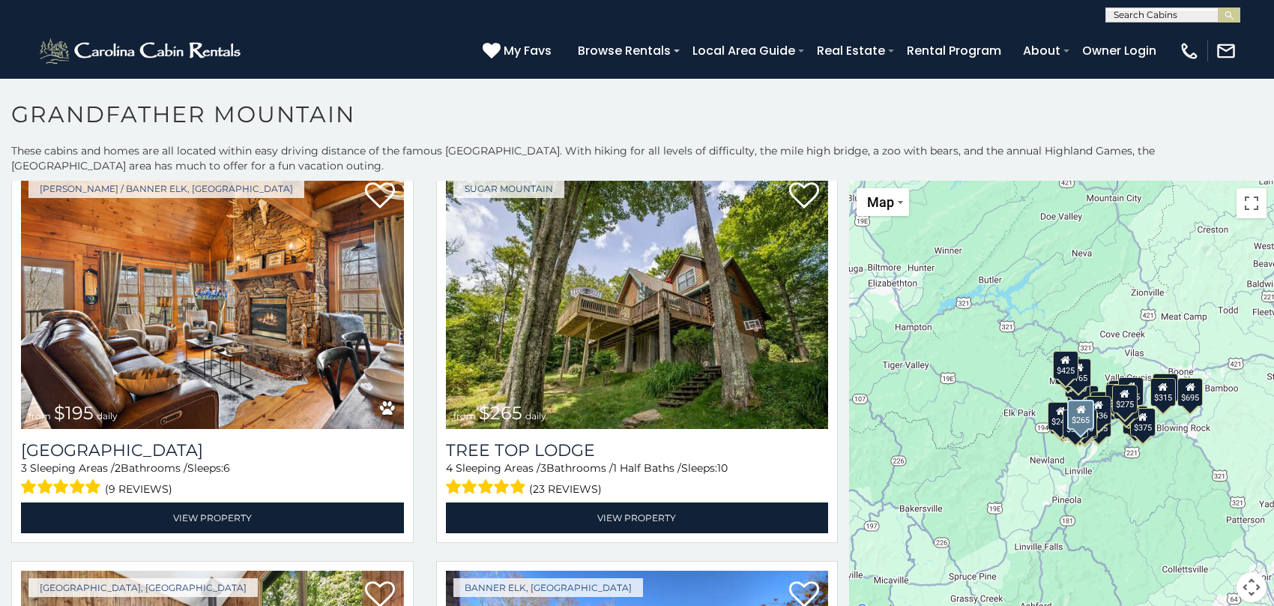
scroll to position [5322, 0]
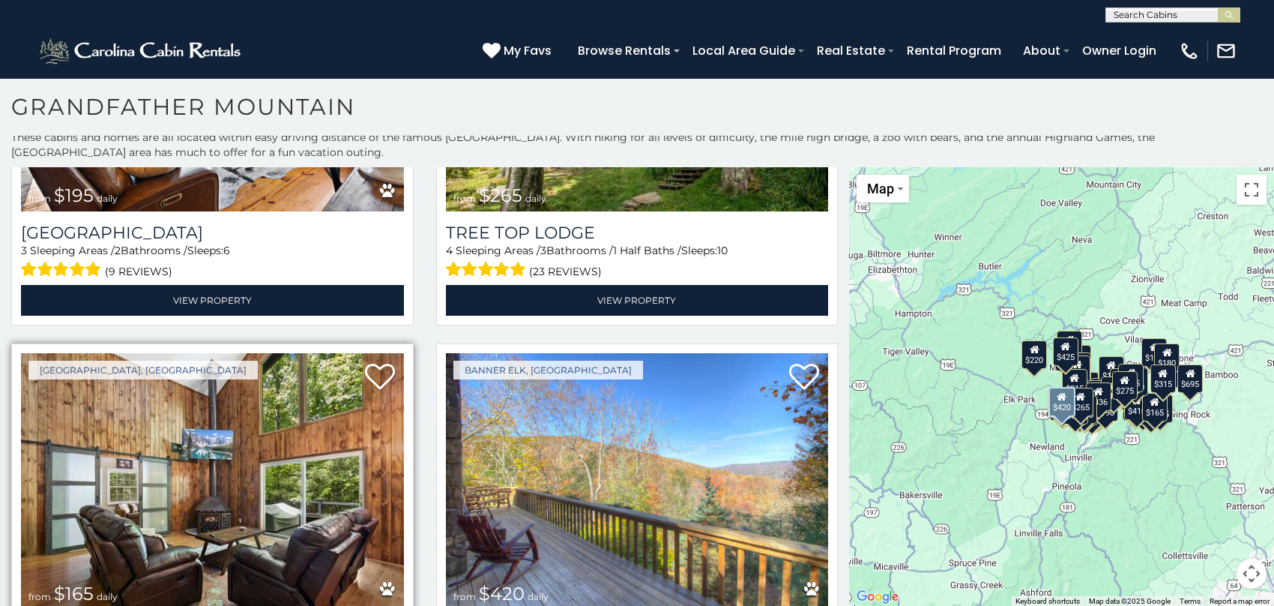
scroll to position [5428, 0]
